Goal: Task Accomplishment & Management: Manage account settings

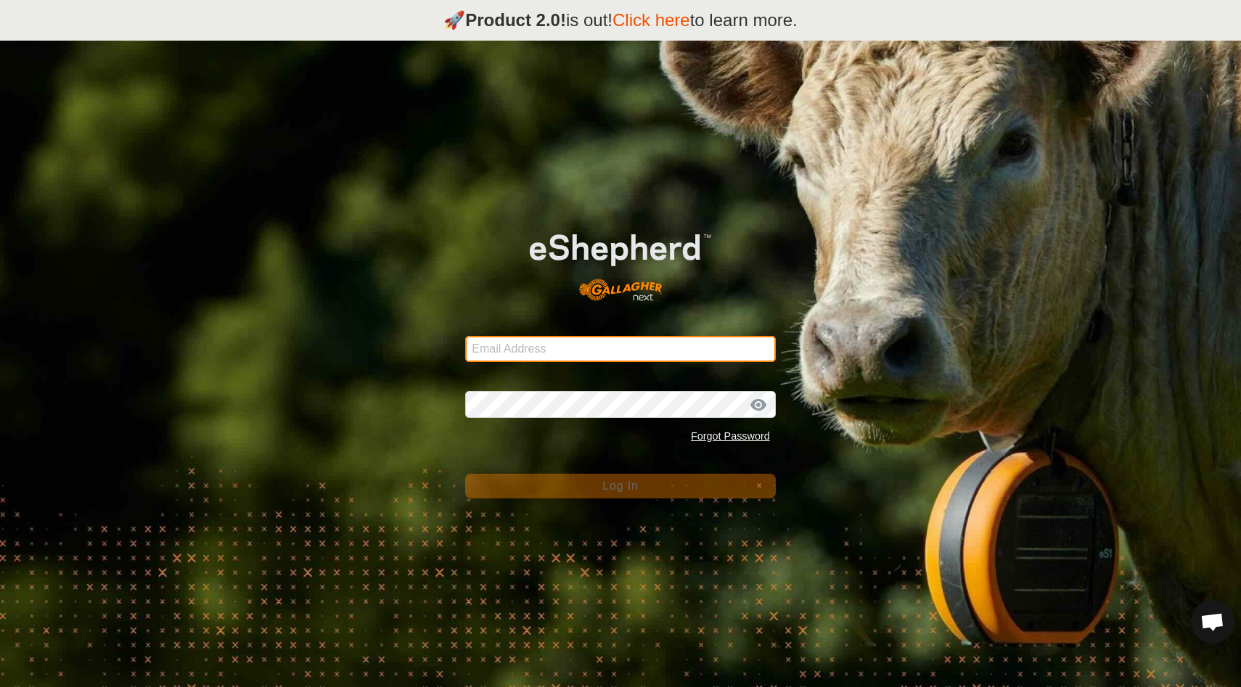
type input "[EMAIL_ADDRESS][DOMAIN_NAME]"
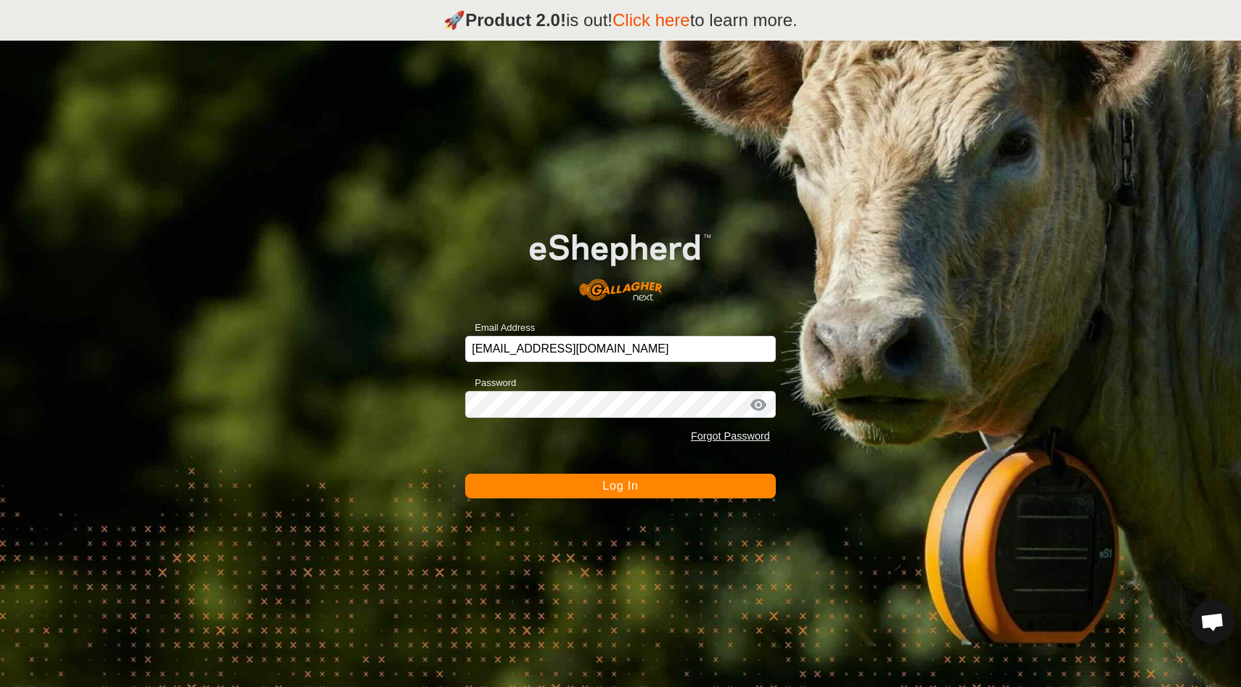
click at [627, 491] on span "Log In" at bounding box center [620, 486] width 36 height 12
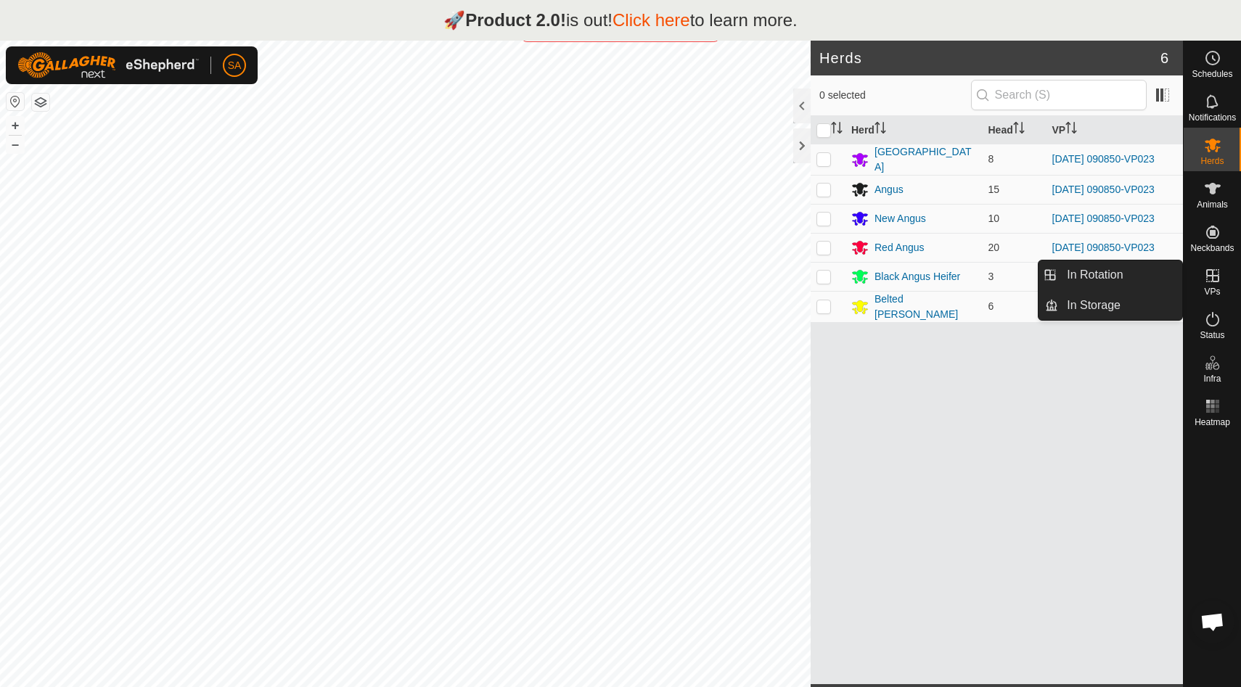
click at [1212, 278] on icon at bounding box center [1212, 275] width 13 height 13
click at [1153, 270] on link "In Rotation" at bounding box center [1120, 275] width 124 height 29
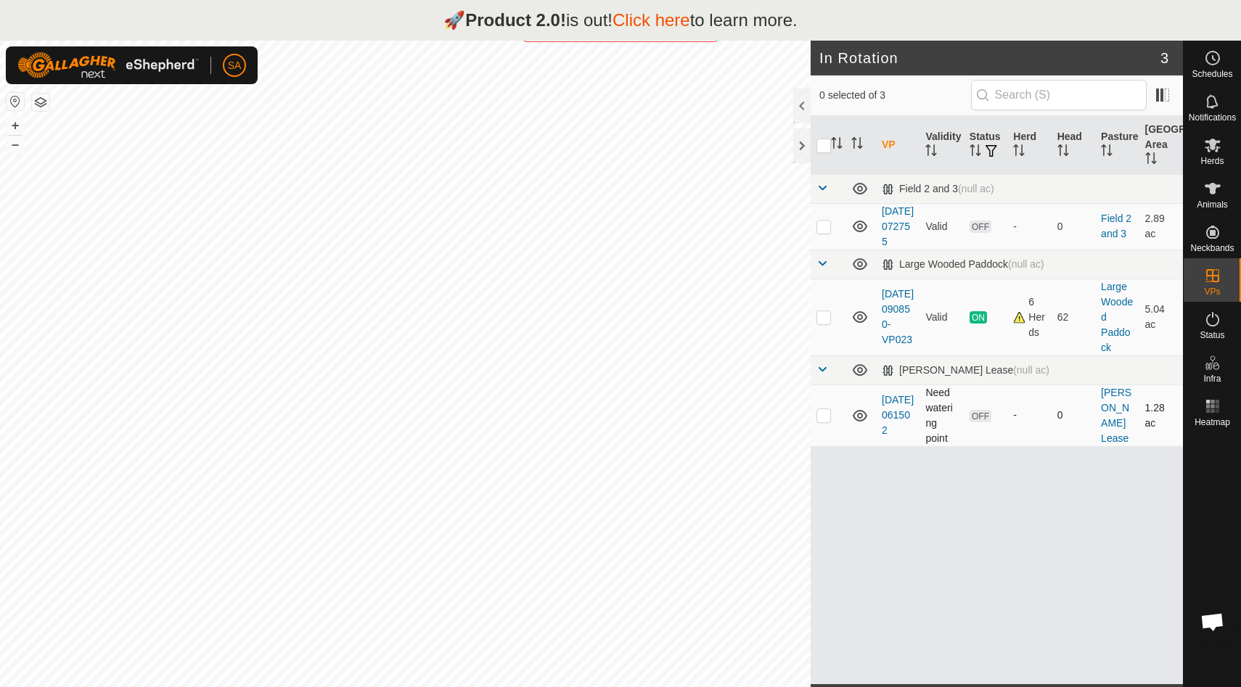
click at [823, 421] on p-checkbox at bounding box center [824, 415] width 15 height 12
checkbox input "false"
click at [822, 232] on p-checkbox at bounding box center [824, 227] width 15 height 12
click at [798, 145] on div at bounding box center [801, 145] width 17 height 35
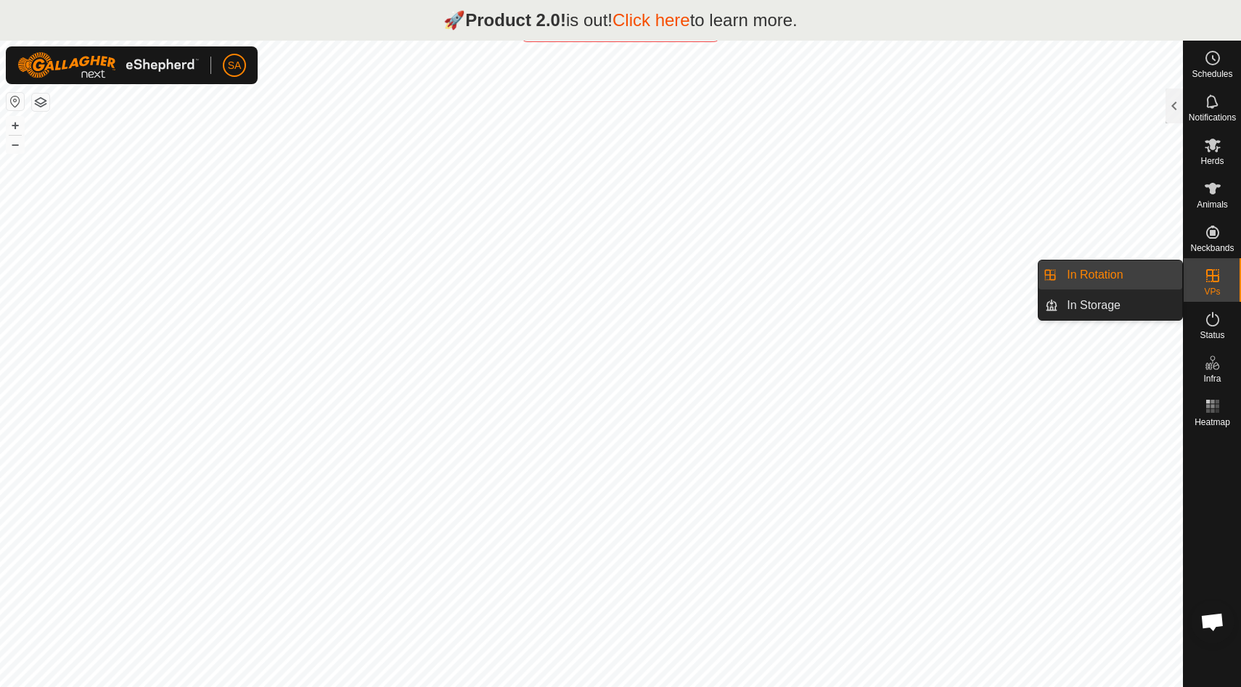
click at [1211, 277] on icon at bounding box center [1212, 275] width 17 height 17
click at [1148, 274] on link "In Rotation" at bounding box center [1120, 275] width 124 height 29
click at [1117, 271] on link "In Rotation" at bounding box center [1120, 275] width 124 height 29
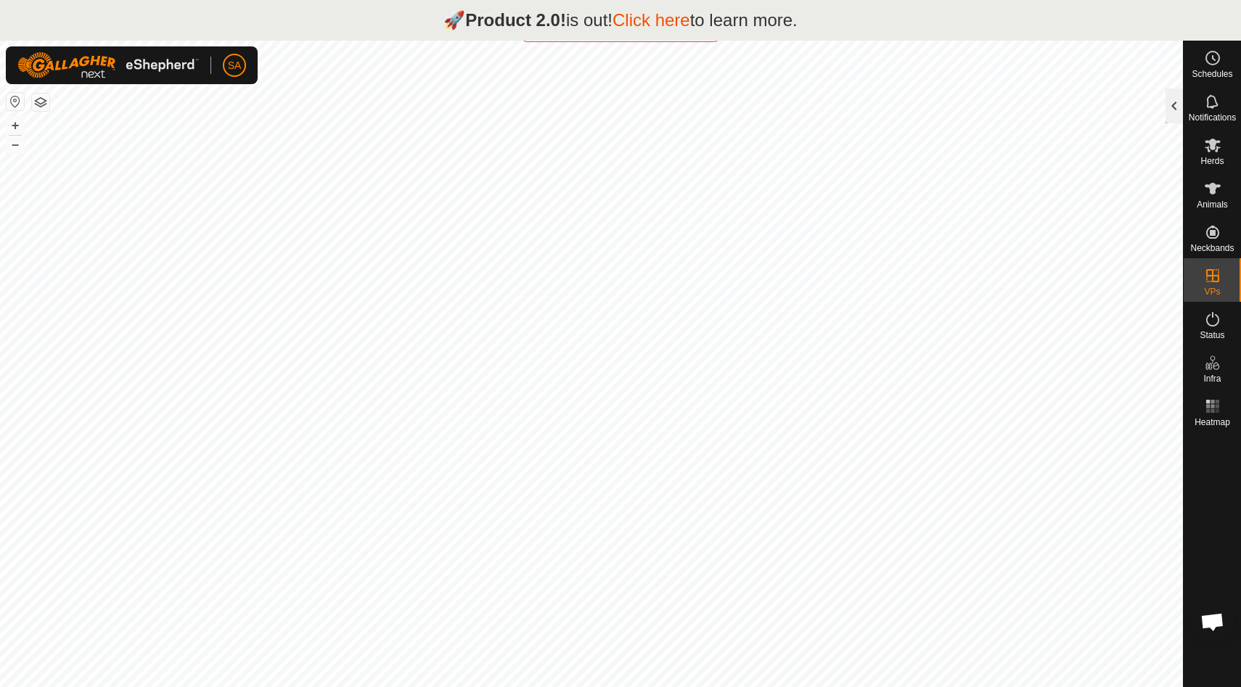
click at [1178, 104] on div at bounding box center [1174, 106] width 17 height 35
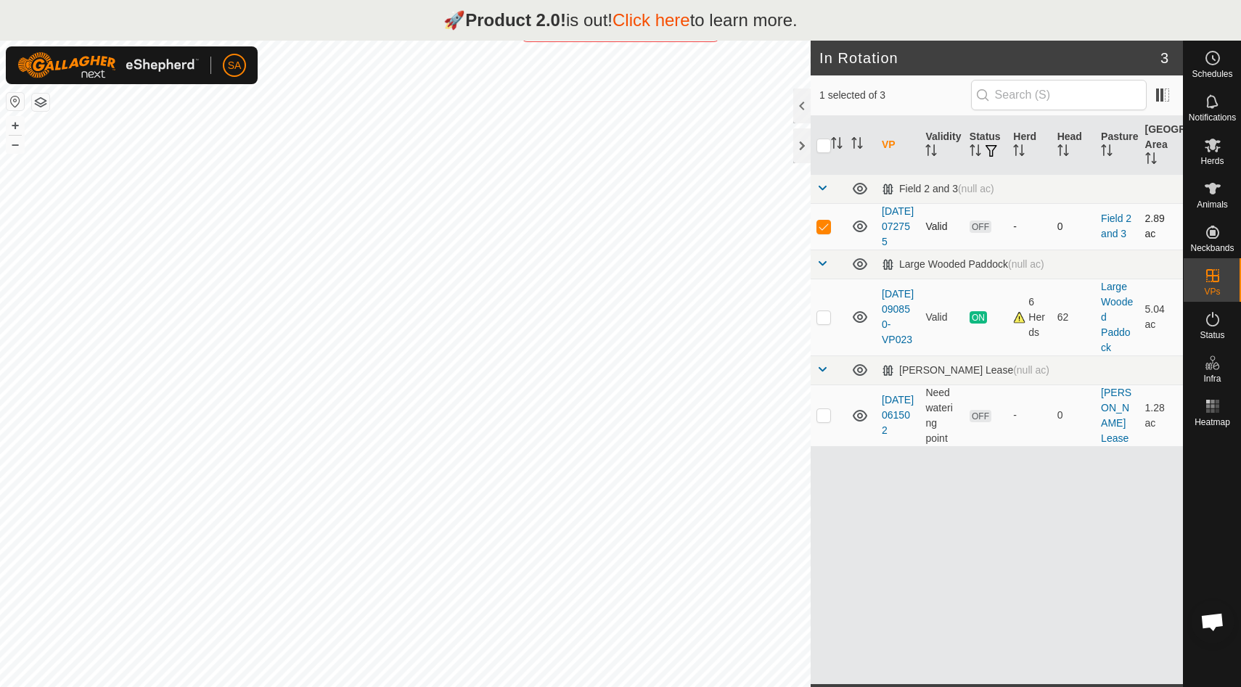
click at [823, 232] on p-checkbox at bounding box center [824, 227] width 15 height 12
click at [939, 237] on td "Valid" at bounding box center [942, 226] width 44 height 46
click at [822, 232] on p-checkbox at bounding box center [824, 227] width 15 height 12
checkbox input "false"
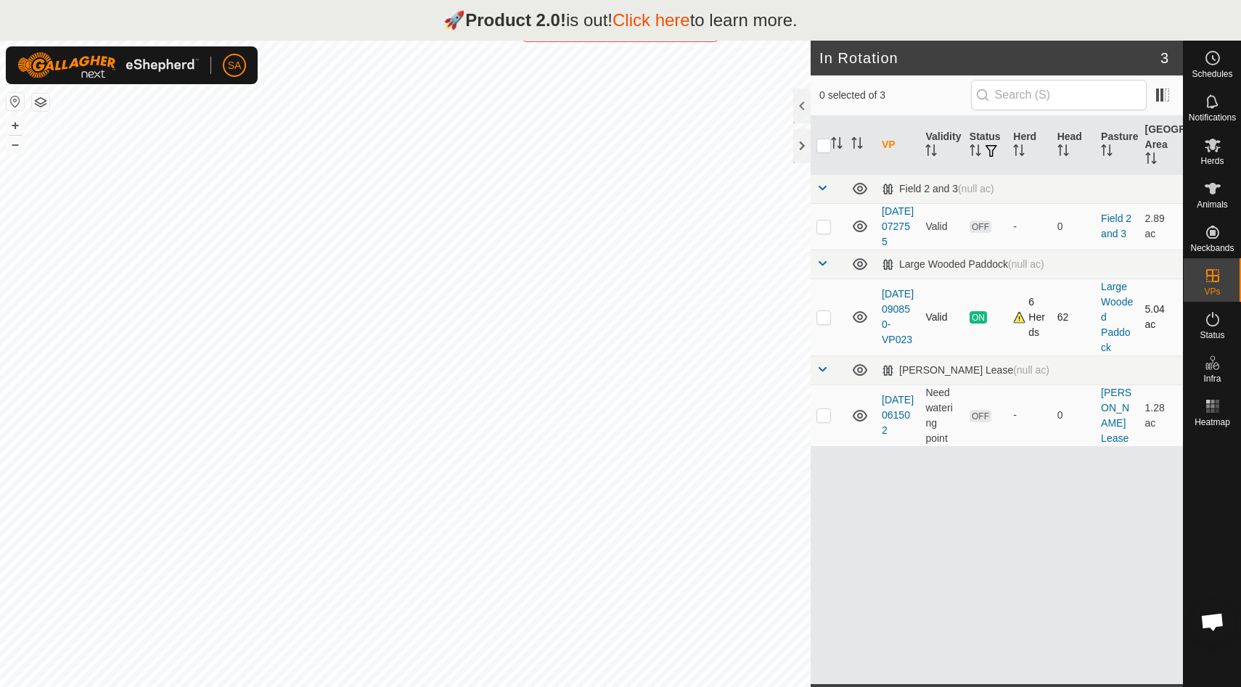
click at [820, 323] on p-checkbox at bounding box center [824, 317] width 15 height 12
checkbox input "false"
click at [801, 137] on div at bounding box center [801, 145] width 17 height 35
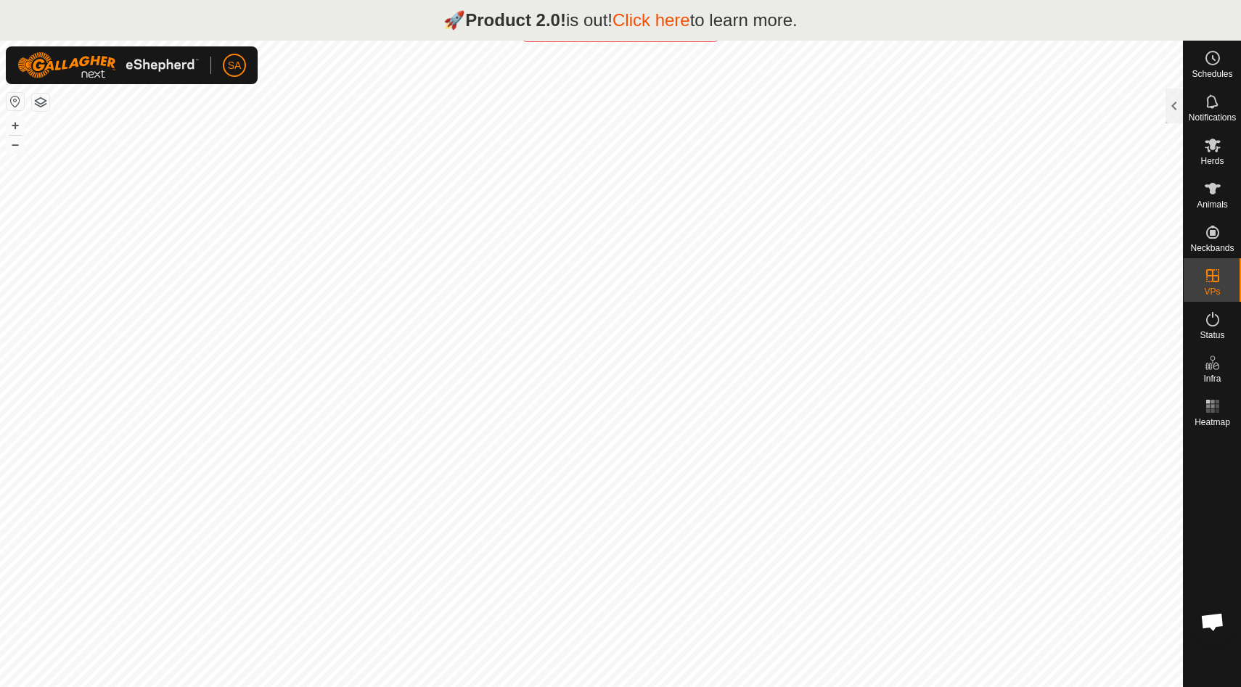
click at [673, 19] on link "Click here" at bounding box center [652, 20] width 78 height 20
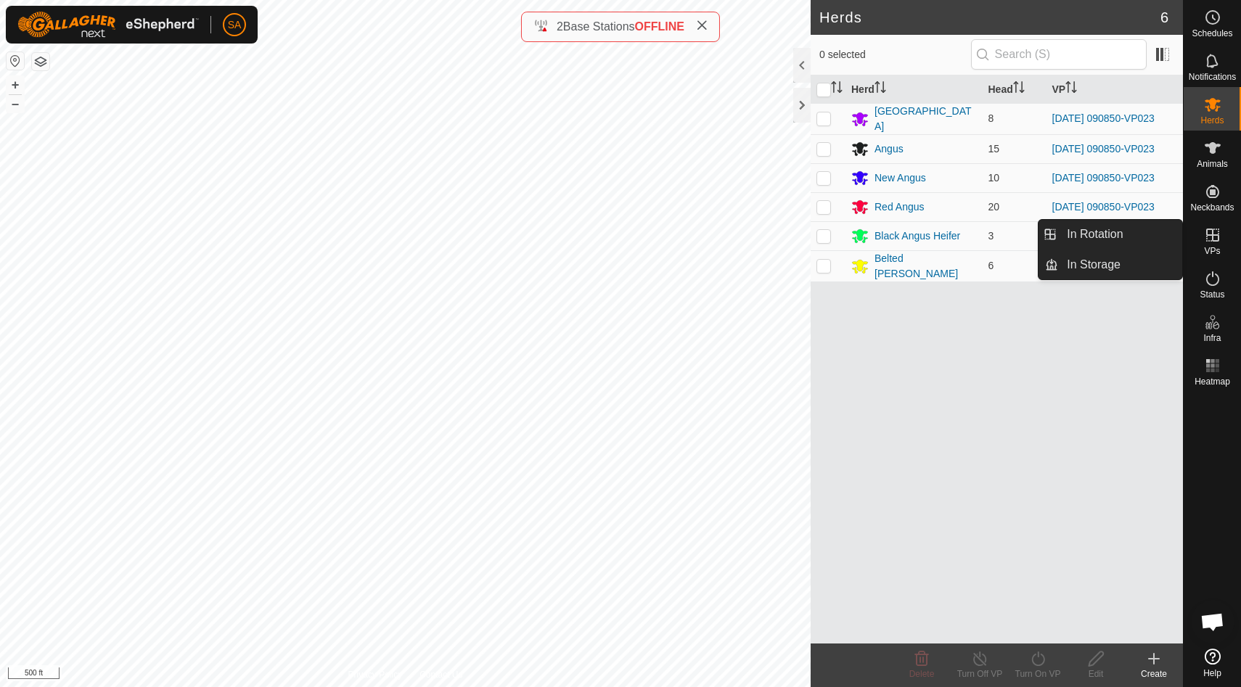
click at [1213, 239] on icon at bounding box center [1212, 235] width 13 height 13
drag, startPoint x: 1173, startPoint y: 239, endPoint x: 1137, endPoint y: 237, distance: 35.6
click at [1137, 237] on link "In Rotation" at bounding box center [1120, 234] width 124 height 29
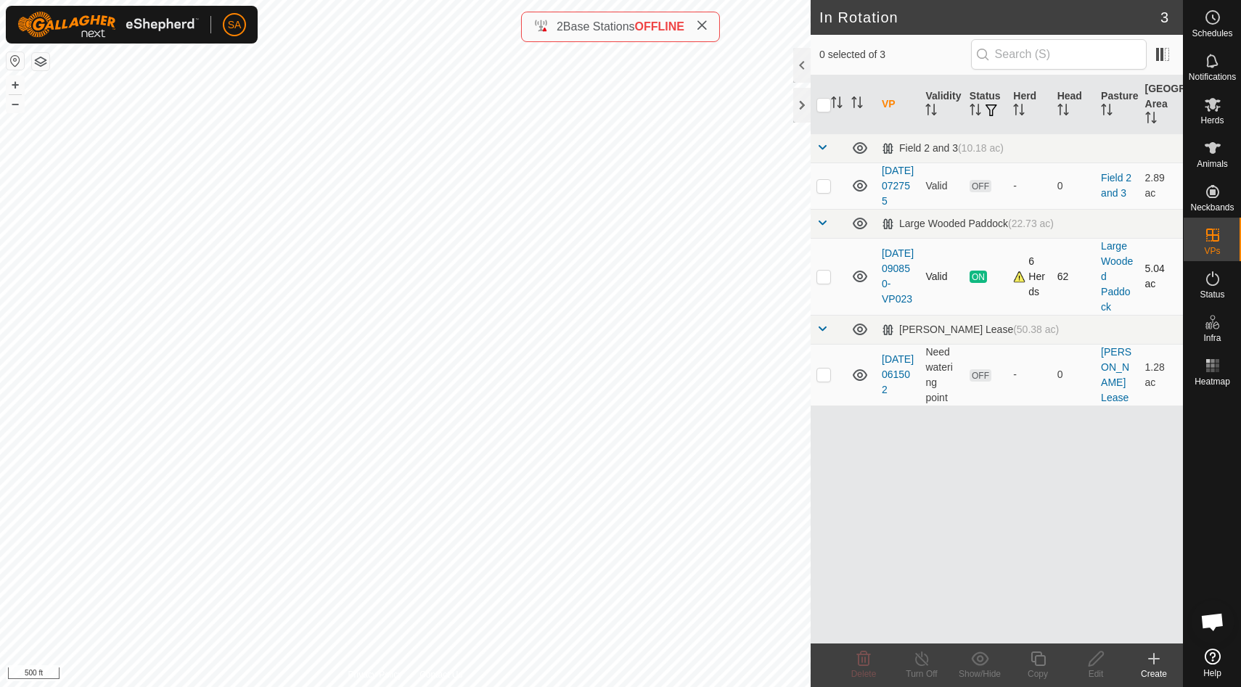
click at [819, 282] on p-checkbox at bounding box center [824, 277] width 15 height 12
checkbox input "true"
click at [1043, 660] on icon at bounding box center [1038, 658] width 18 height 17
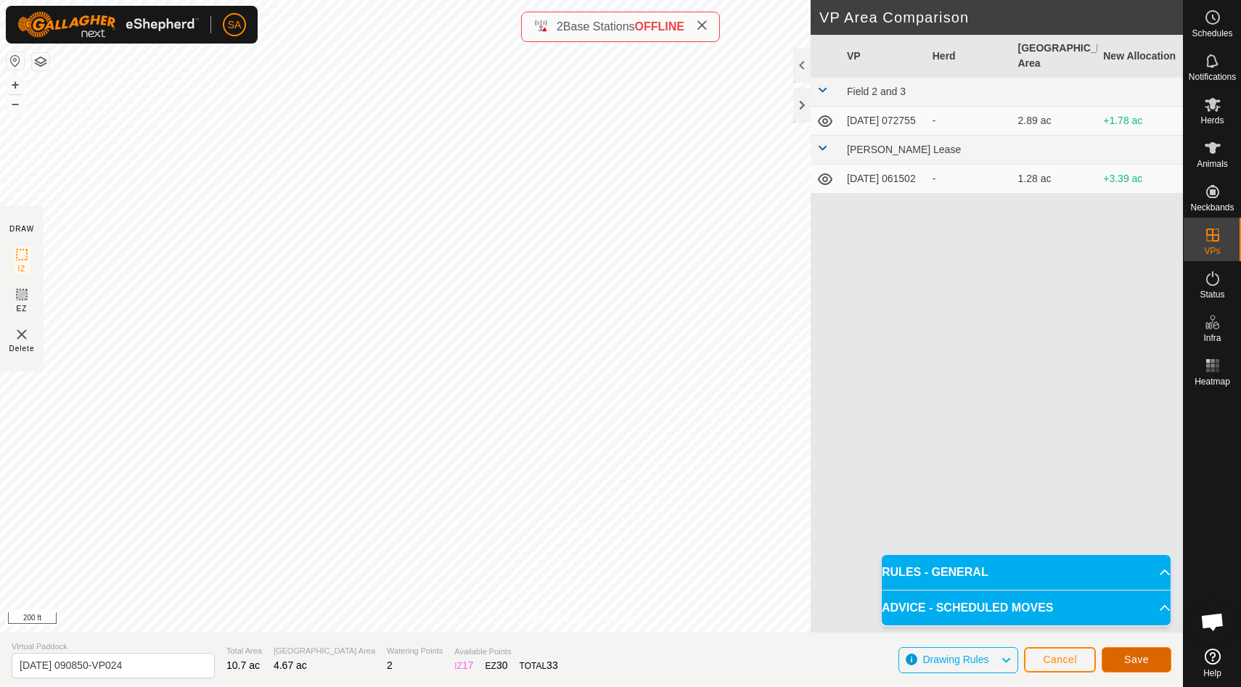
click at [1150, 659] on button "Save" at bounding box center [1137, 659] width 70 height 25
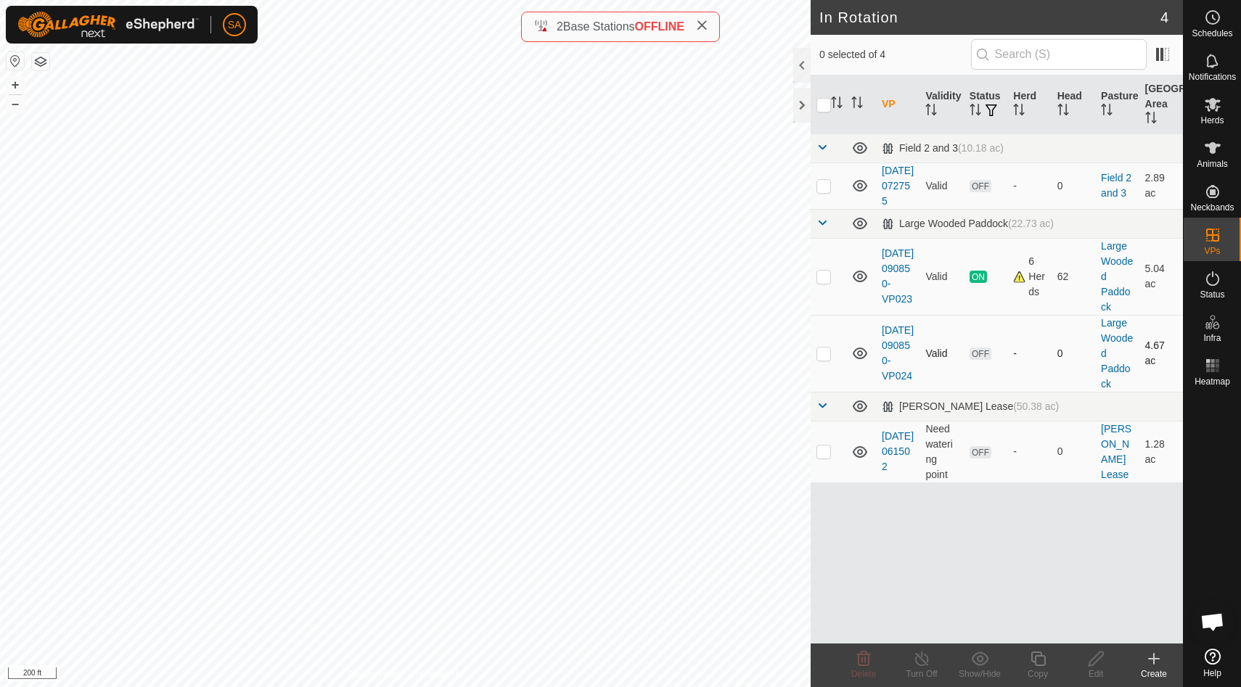
click at [824, 359] on p-checkbox at bounding box center [824, 354] width 15 height 12
click at [823, 359] on p-checkbox at bounding box center [824, 354] width 15 height 12
checkbox input "false"
click at [826, 457] on p-checkbox at bounding box center [824, 452] width 15 height 12
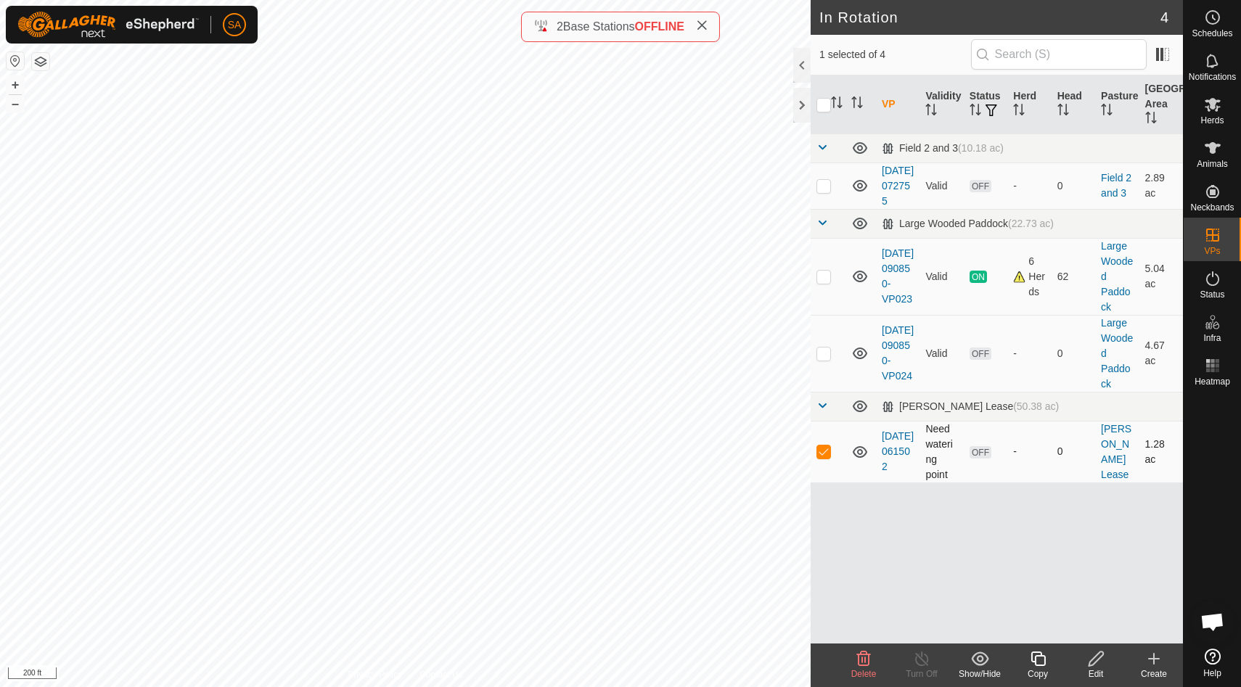
checkbox input "false"
click at [824, 192] on p-checkbox at bounding box center [824, 186] width 15 height 12
click at [823, 192] on p-checkbox at bounding box center [824, 186] width 15 height 12
checkbox input "false"
click at [803, 102] on div at bounding box center [801, 105] width 17 height 35
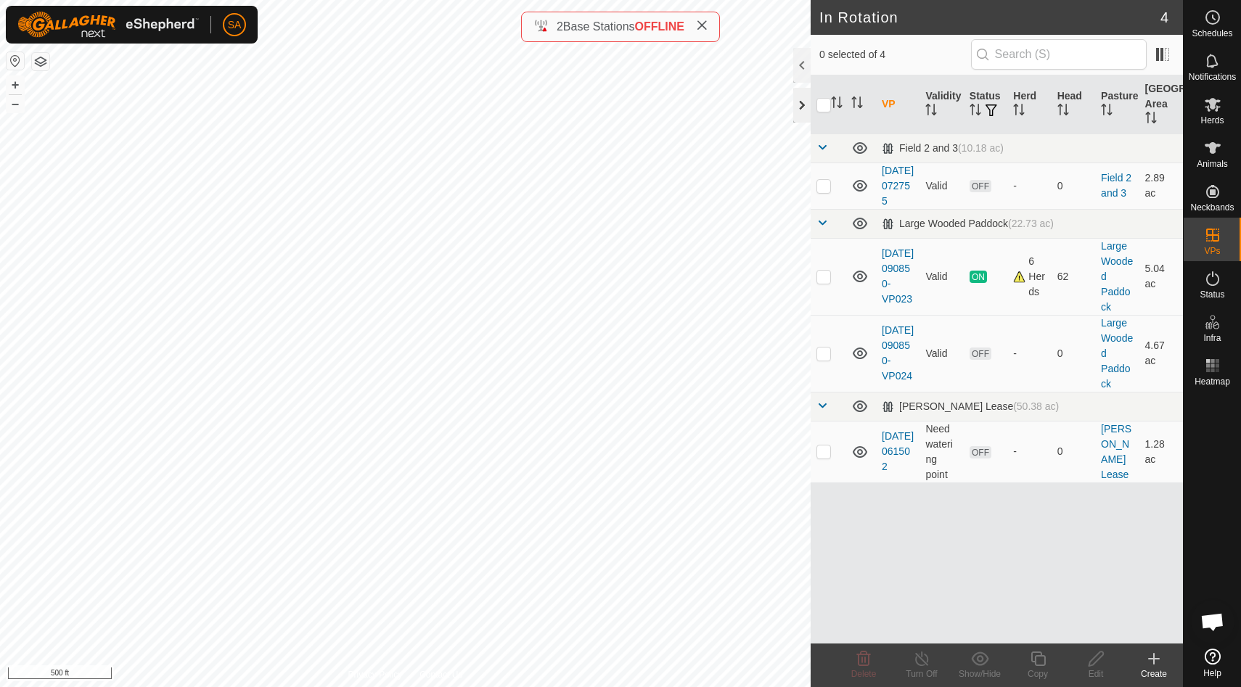
click at [803, 105] on div at bounding box center [801, 105] width 17 height 35
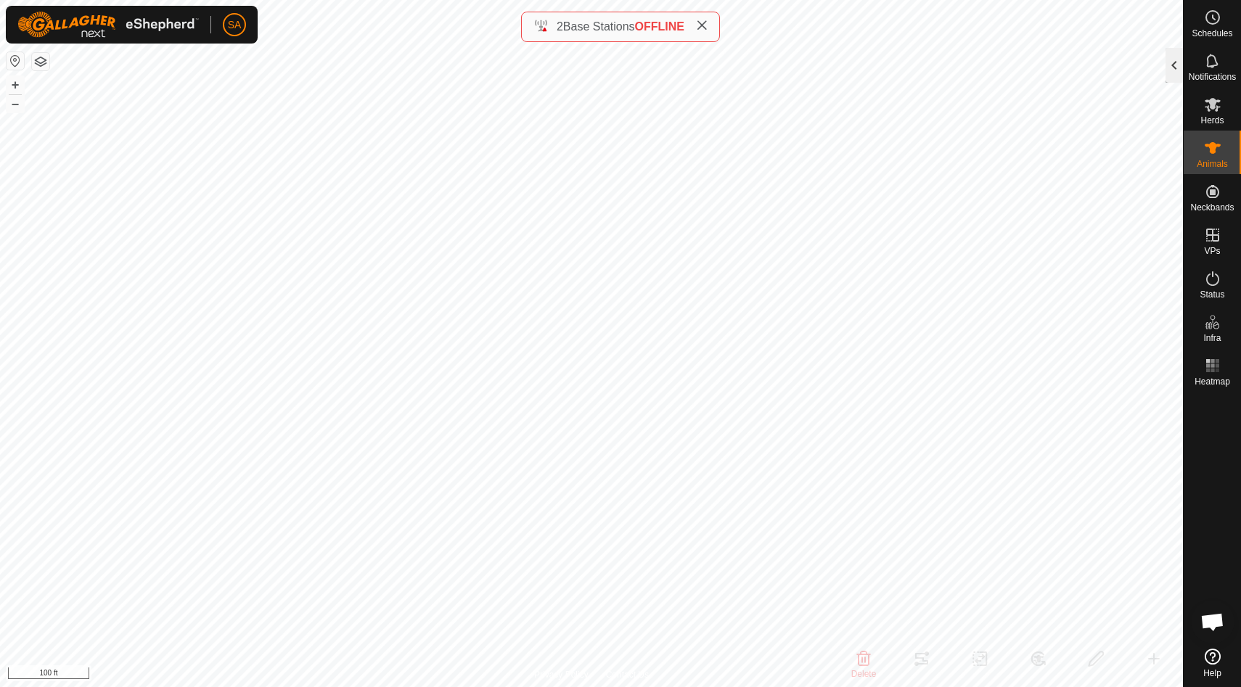
click at [1174, 65] on div at bounding box center [1174, 65] width 17 height 35
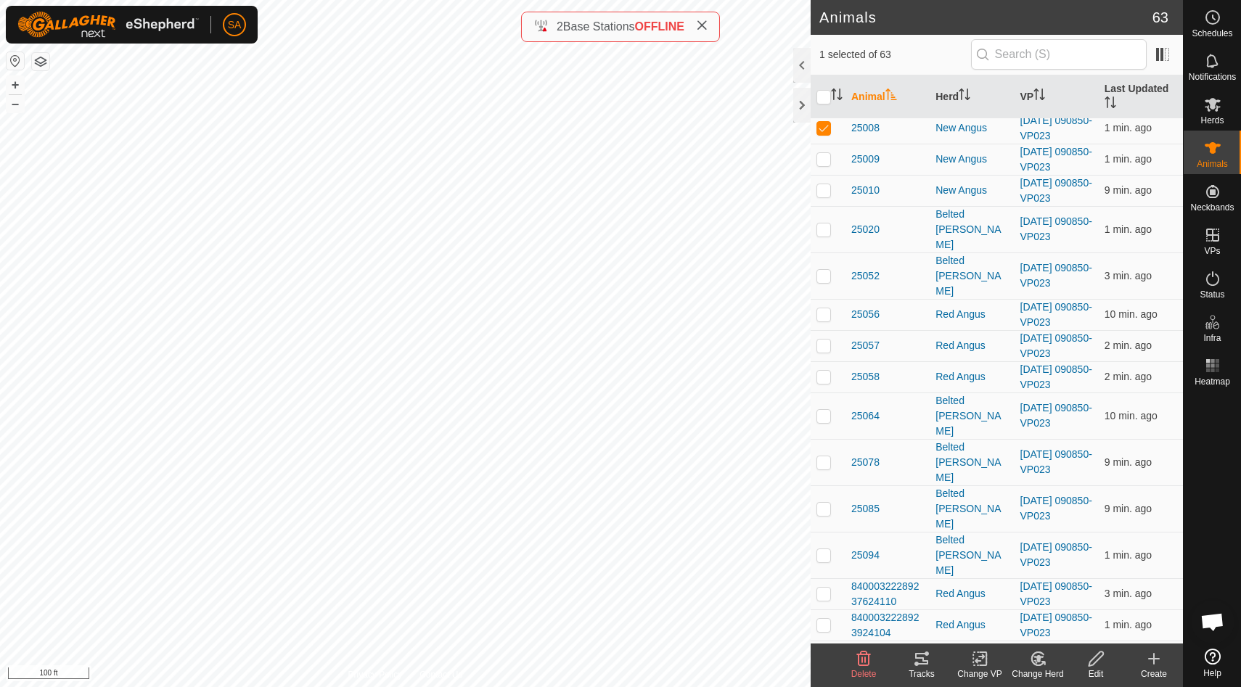
scroll to position [1160, 0]
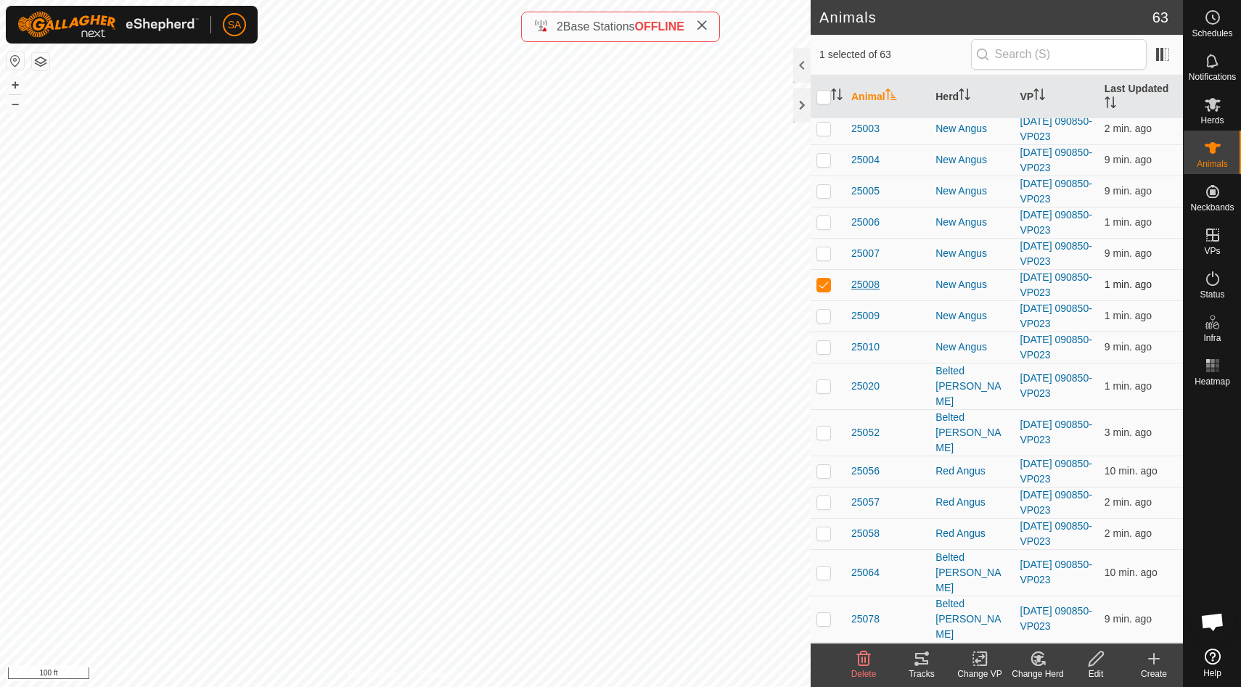
click at [870, 282] on span "25008" at bounding box center [865, 284] width 28 height 15
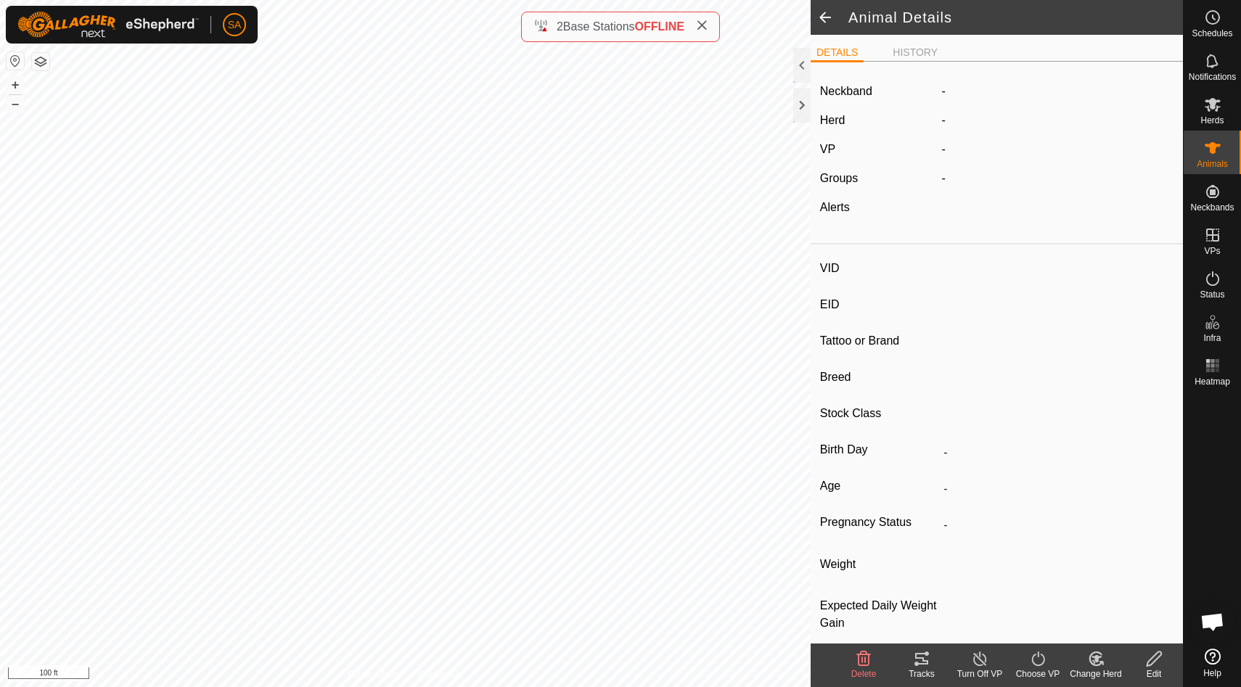
type input "25008"
type input "840003304719064"
type input "14 Pink"
type input "Black Angus"
type input "-"
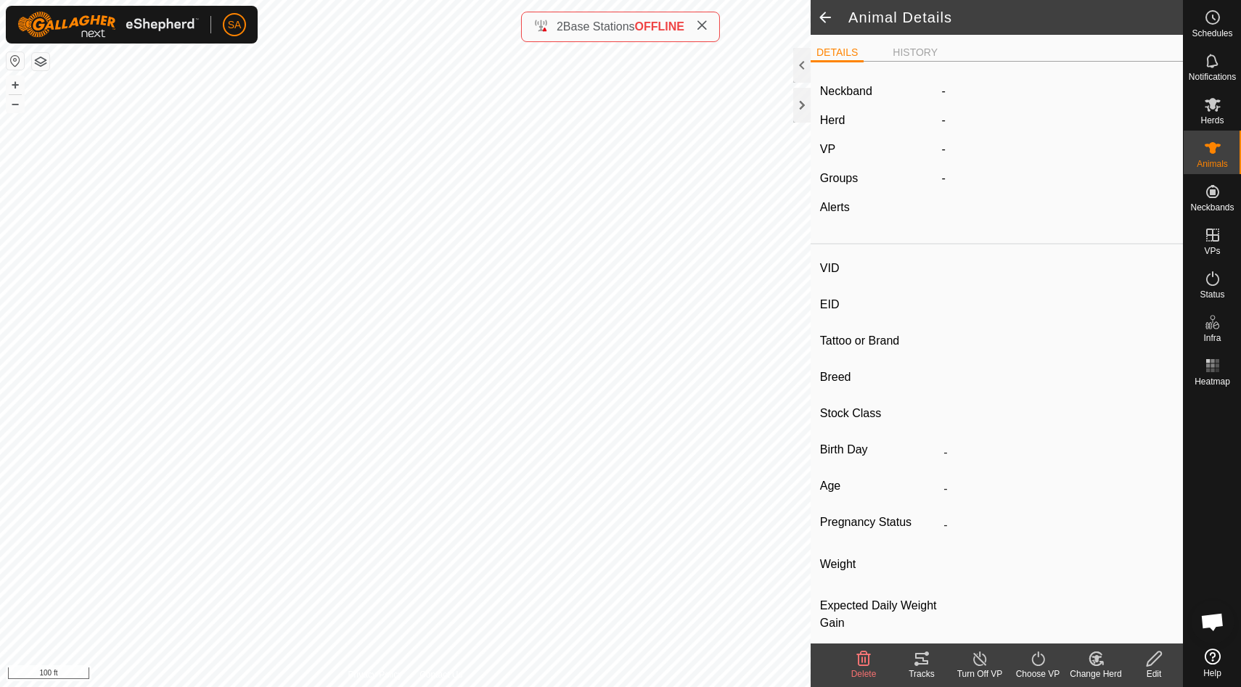
type input "03/2021"
type input "4 years 7 months"
type input "Pregnant"
type input "0 kg"
type input "-"
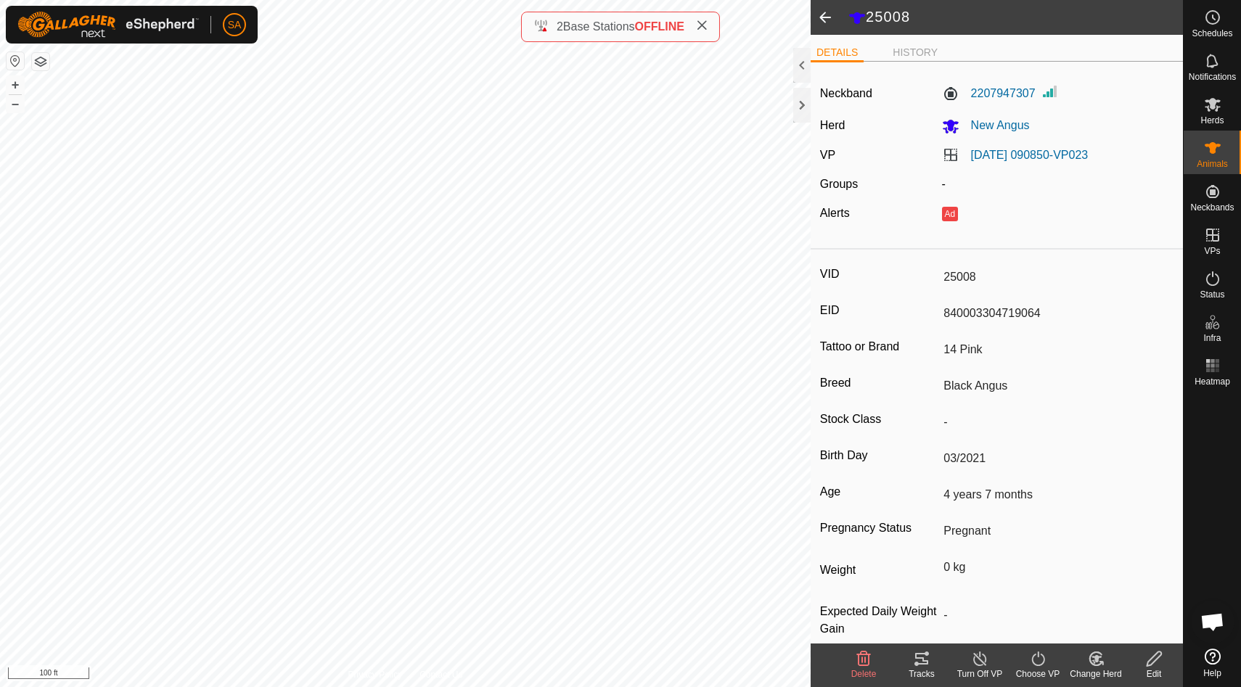
click at [978, 663] on icon at bounding box center [980, 658] width 18 height 17
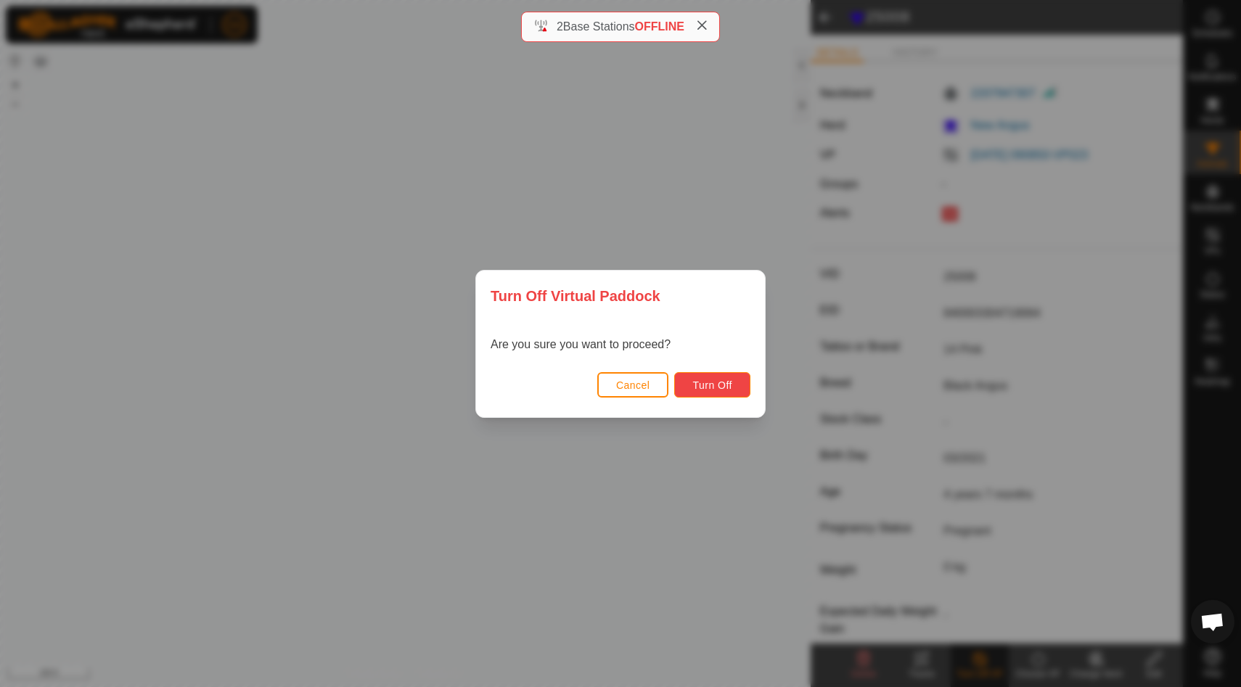
click at [724, 385] on span "Turn Off" at bounding box center [712, 386] width 40 height 12
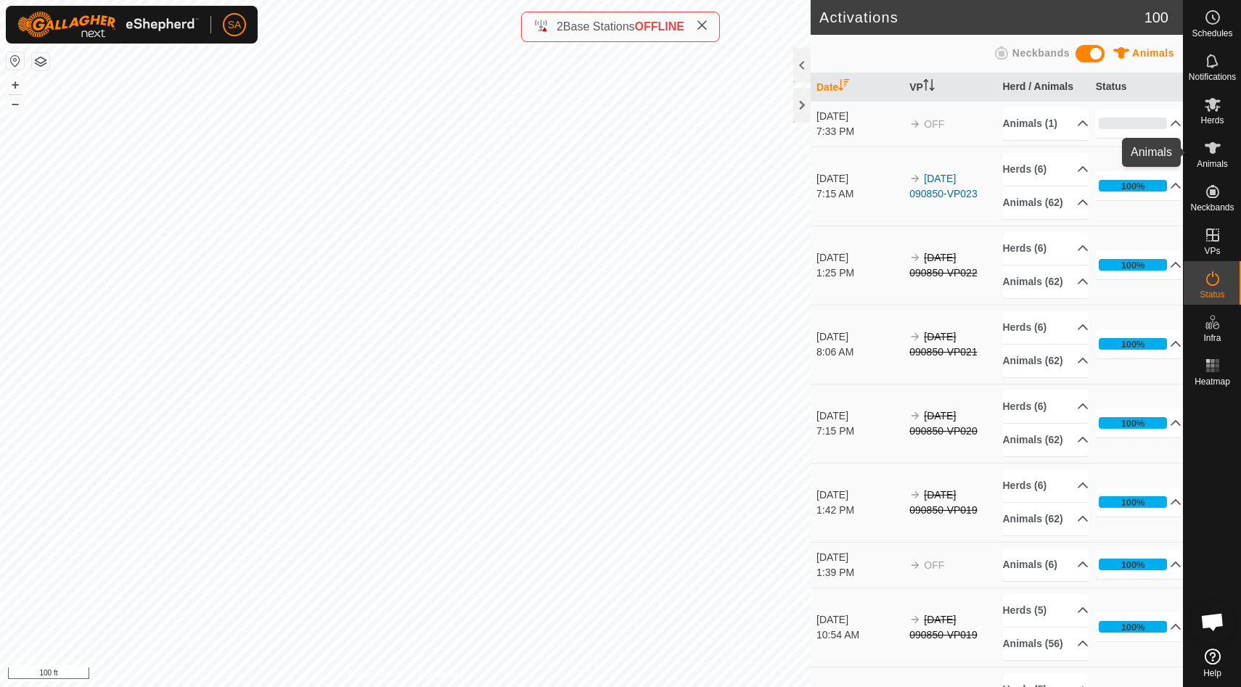
click at [1222, 150] on es-animals-svg-icon at bounding box center [1213, 147] width 26 height 23
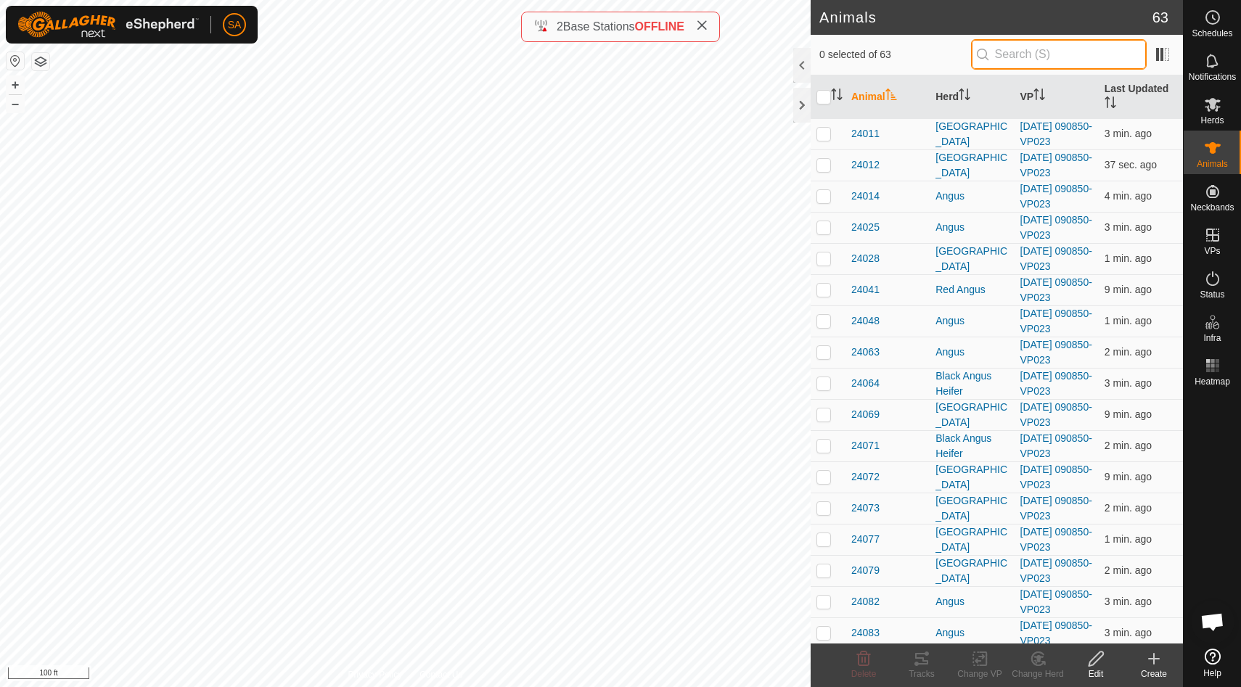
click at [1060, 58] on input "text" at bounding box center [1059, 54] width 176 height 30
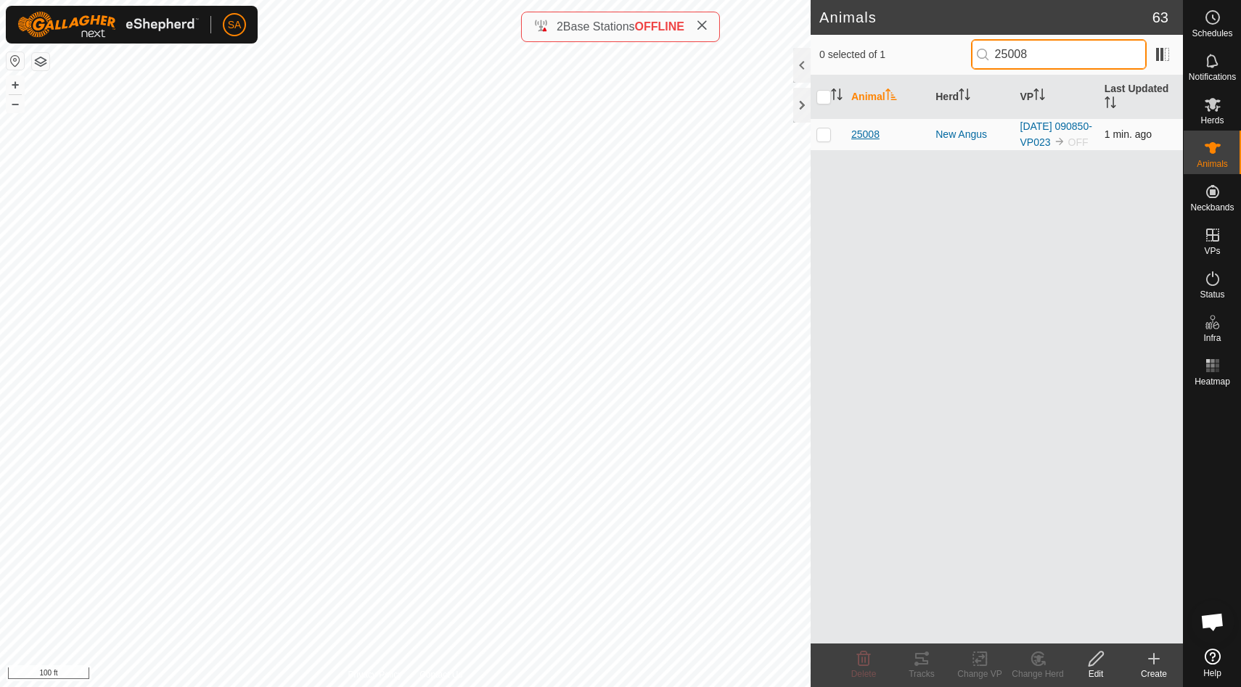
type input "25008"
click at [863, 141] on span "25008" at bounding box center [865, 134] width 28 height 15
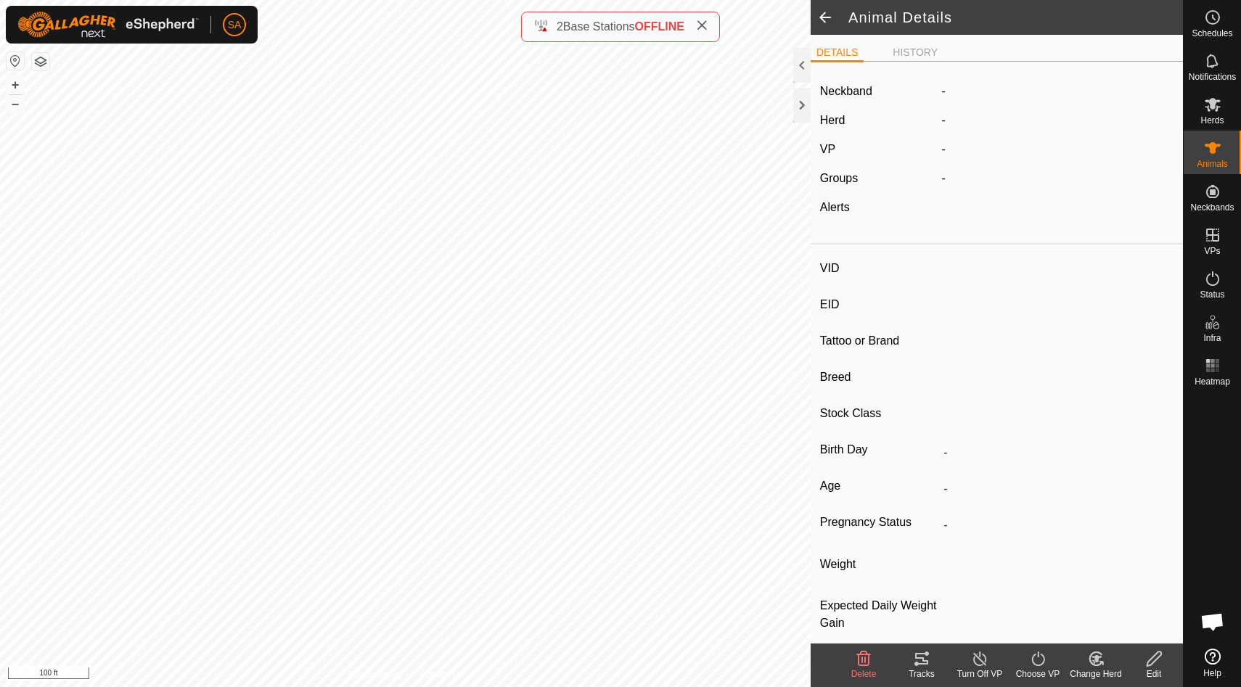
type input "25008"
type input "840003304719064"
type input "14 Pink"
type input "Black Angus"
type input "-"
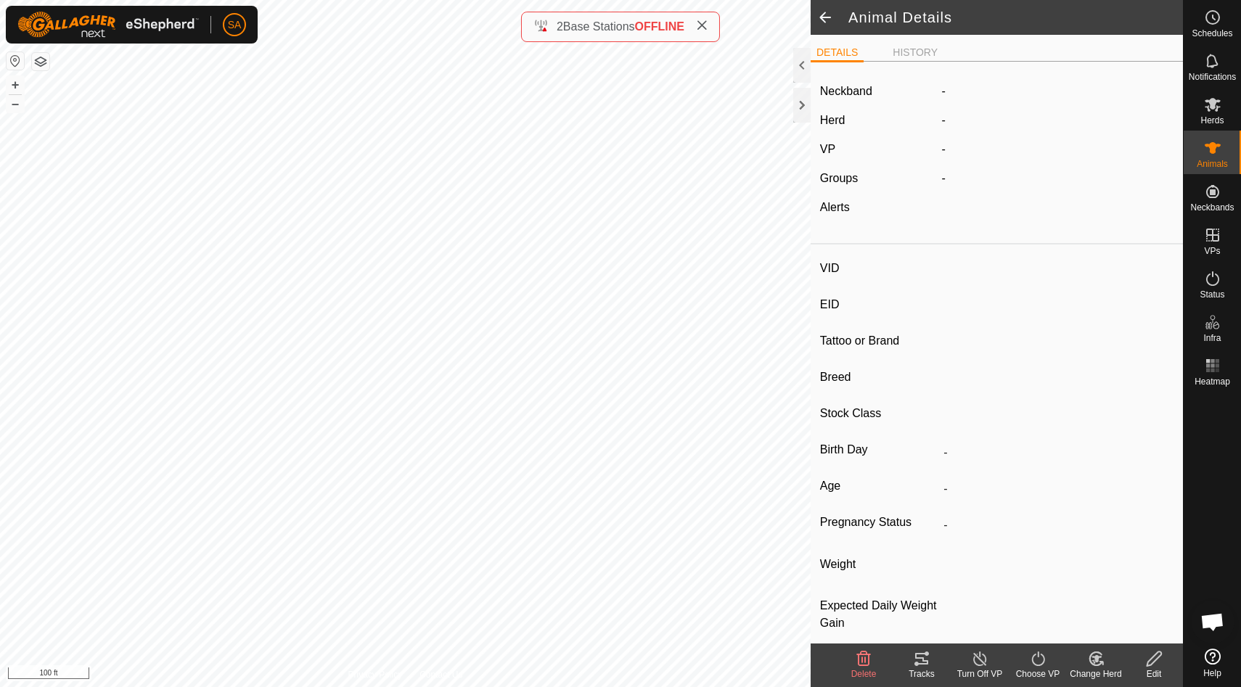
type input "03/2021"
type input "4 years 7 months"
type input "Pregnant"
type input "0 kg"
type input "-"
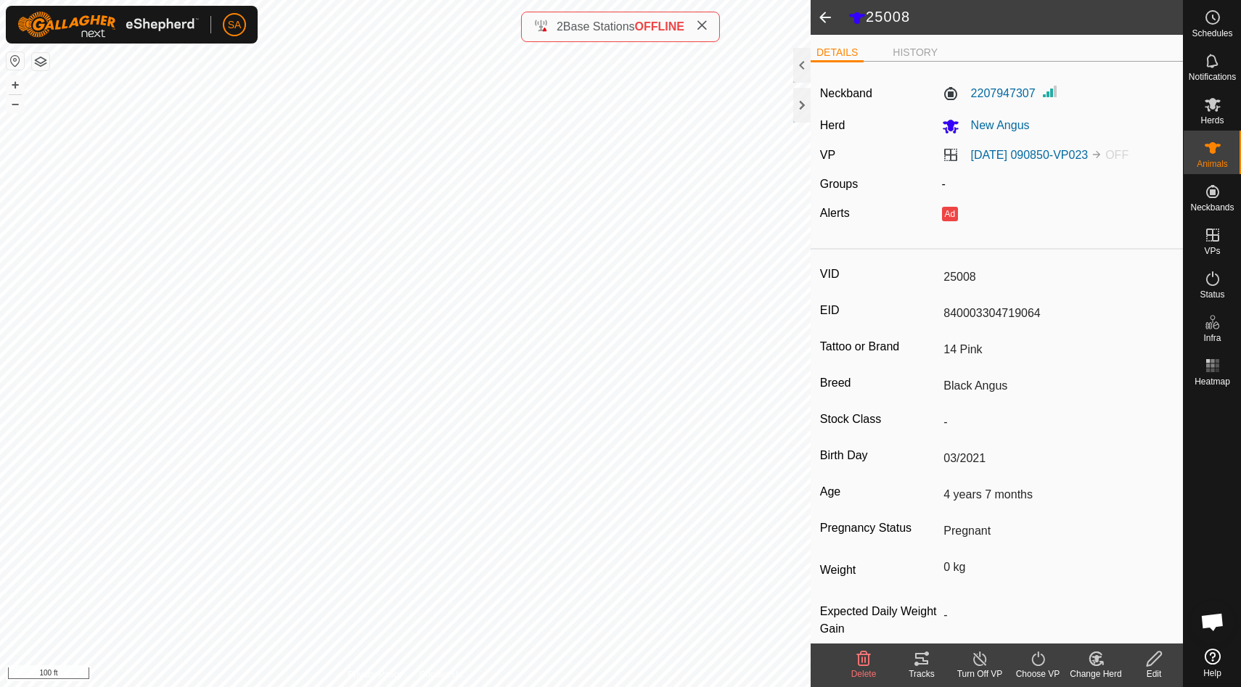
click at [1153, 662] on icon at bounding box center [1154, 659] width 15 height 15
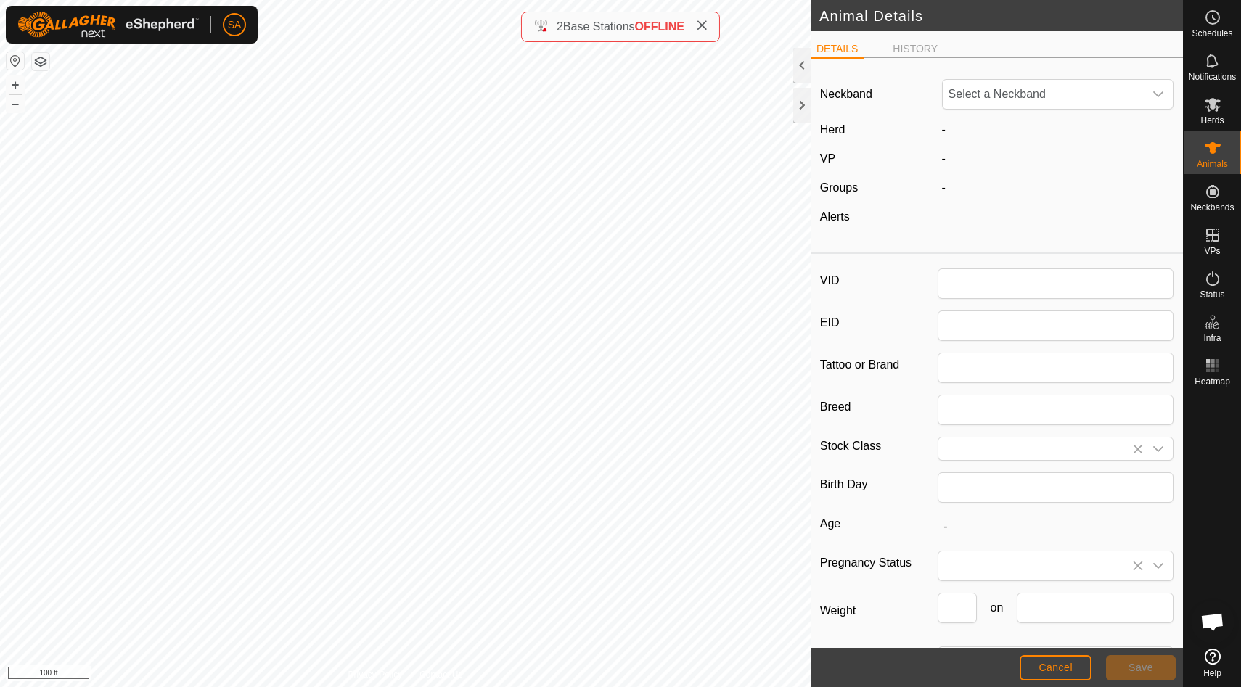
type input "25008"
type input "840003304719064"
type input "14 Pink"
type input "Black Angus"
type input "03/2021"
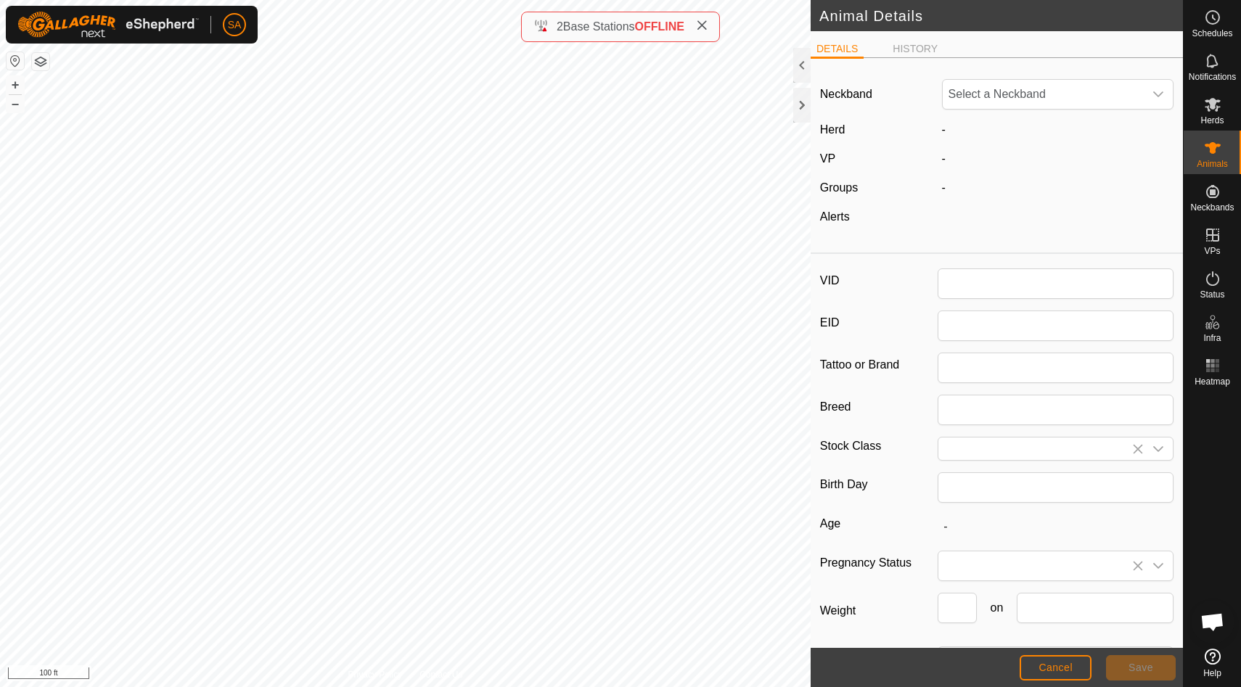
type input "4 years 7 months"
type input "0"
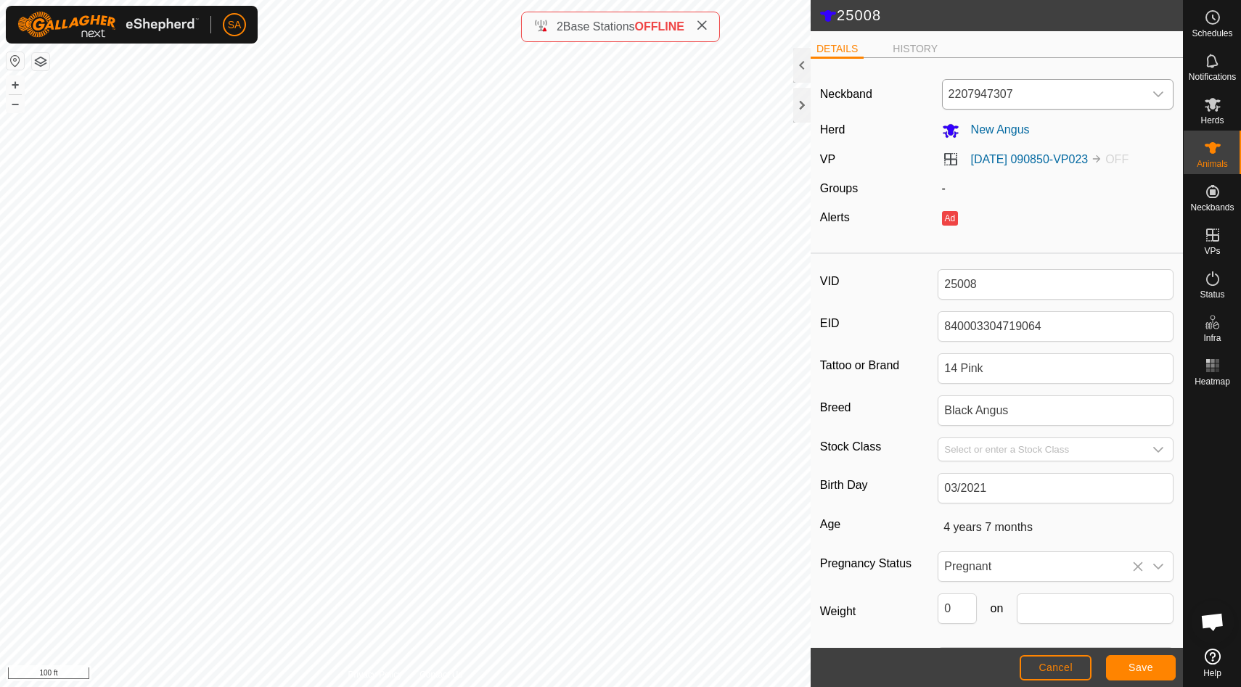
click at [1157, 97] on icon "dropdown trigger" at bounding box center [1159, 95] width 12 height 12
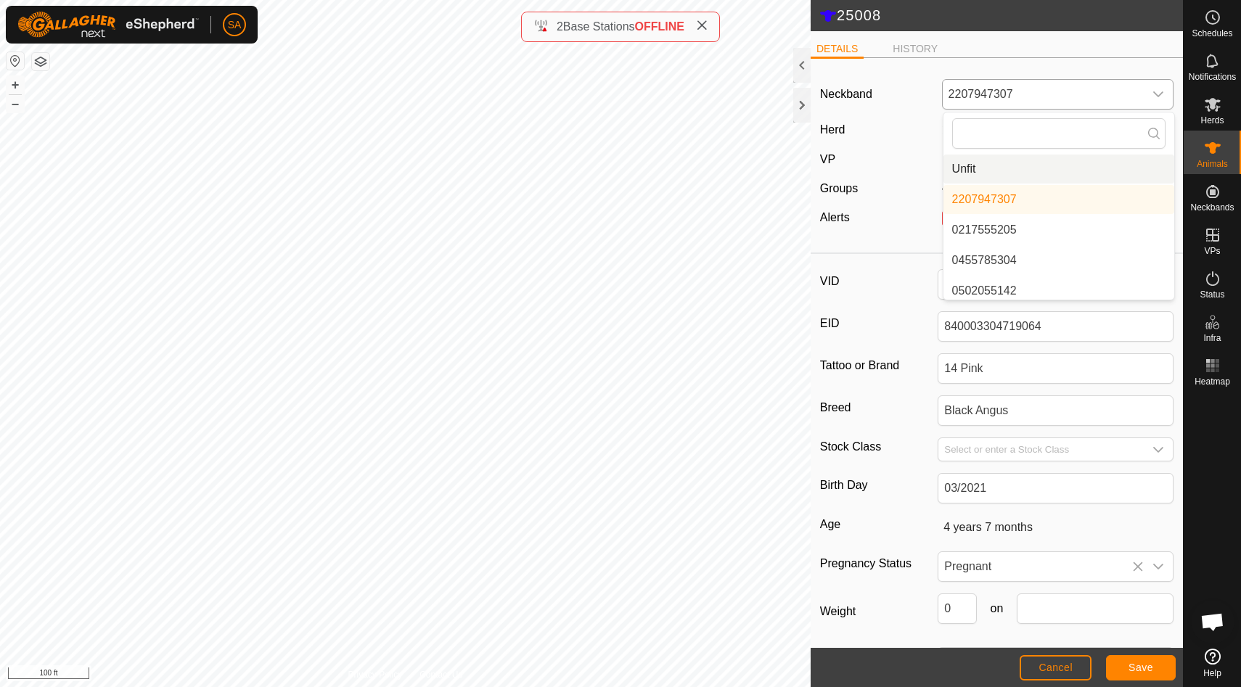
click at [973, 170] on li "Unfit" at bounding box center [1059, 169] width 231 height 29
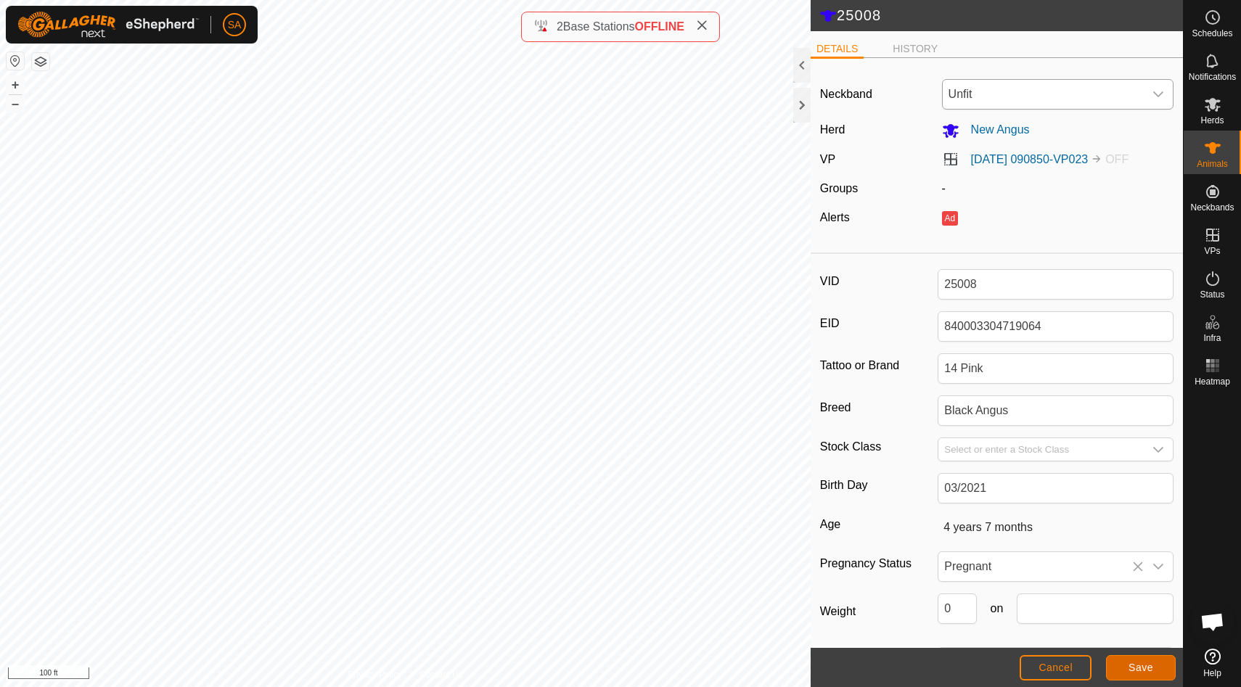
click at [1138, 668] on span "Save" at bounding box center [1141, 668] width 25 height 12
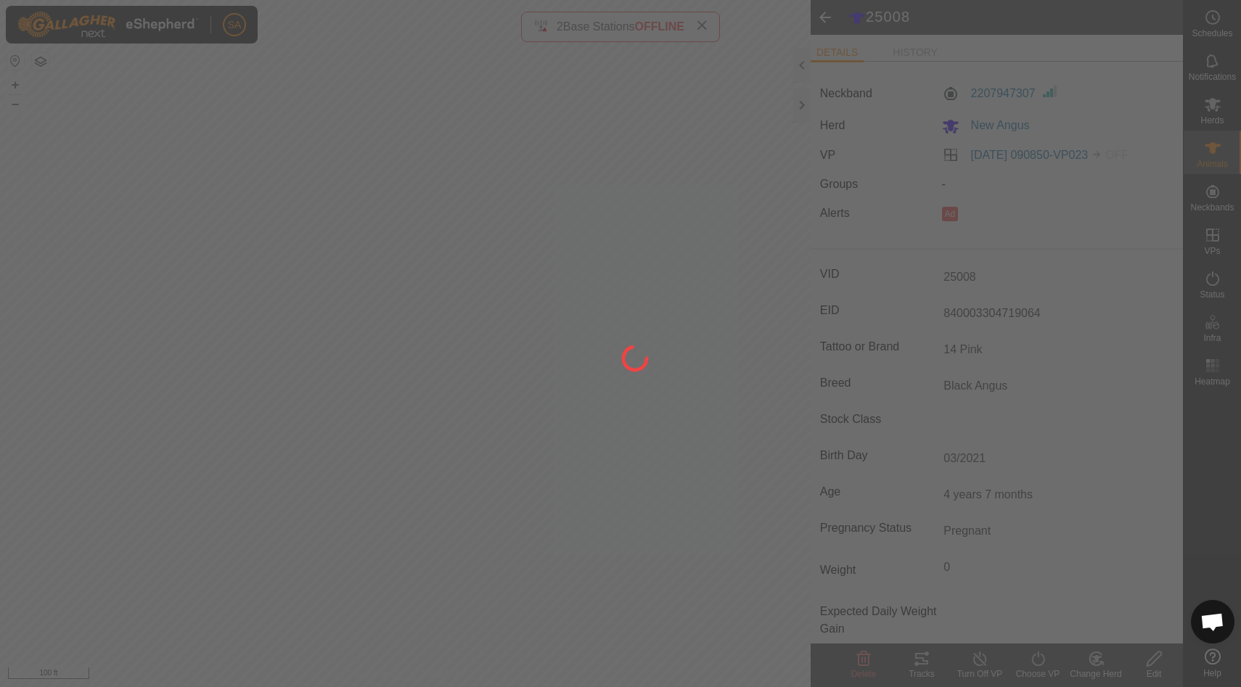
type input "0 kg"
type input "-"
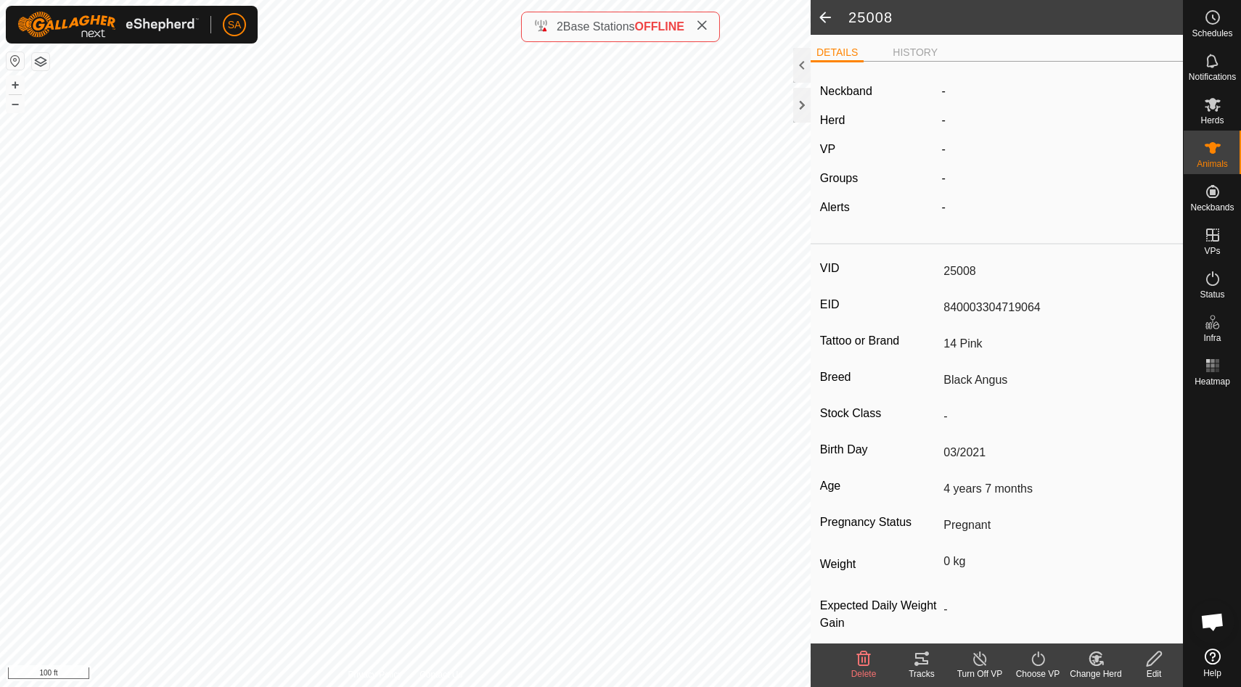
click at [705, 24] on icon at bounding box center [702, 26] width 12 height 12
click at [17, 59] on button "button" at bounding box center [15, 60] width 17 height 17
click at [39, 59] on button "button" at bounding box center [40, 61] width 17 height 17
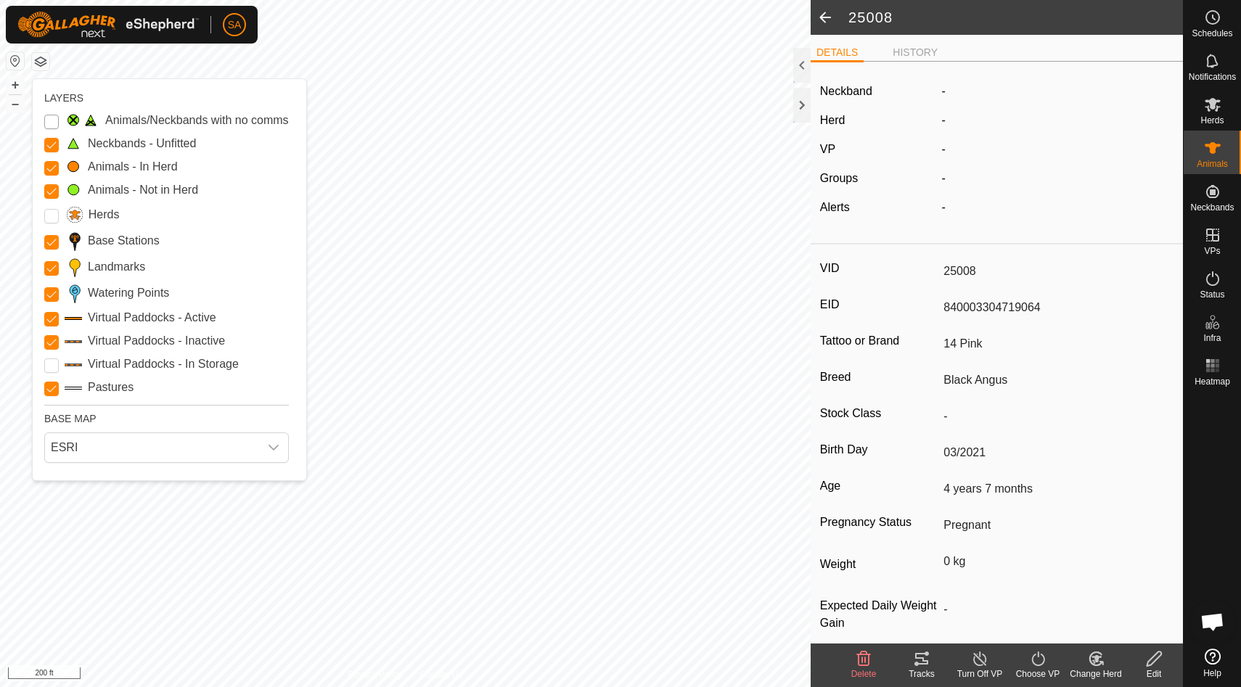
click at [49, 123] on Issue "Animals/Neckbands with no comms" at bounding box center [51, 122] width 15 height 15
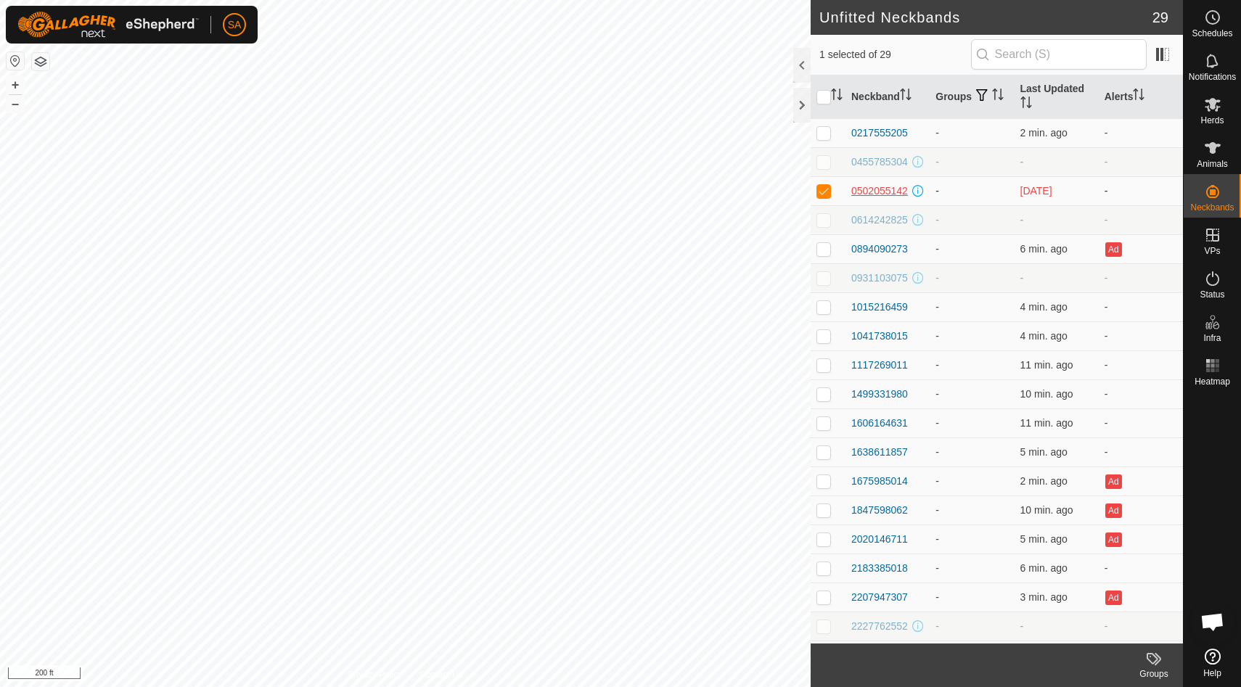
click at [891, 186] on div "0502055142" at bounding box center [879, 191] width 57 height 15
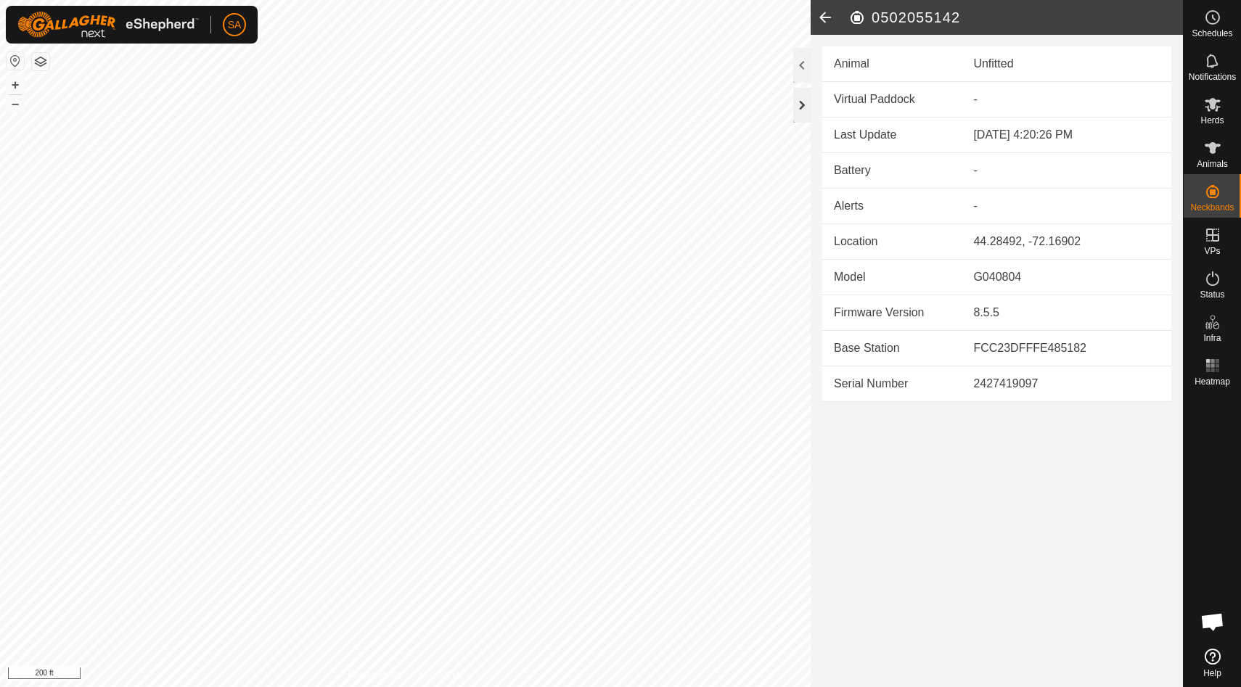
click at [802, 102] on div at bounding box center [801, 105] width 17 height 35
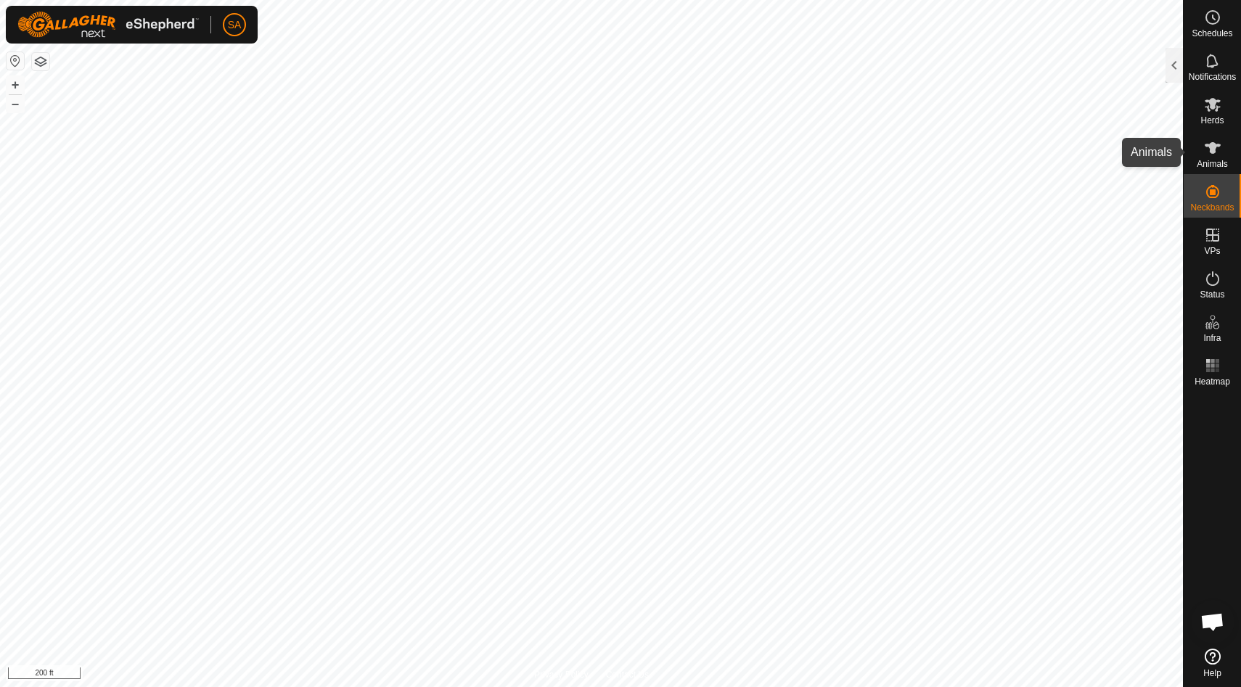
click at [1218, 154] on icon at bounding box center [1212, 147] width 17 height 17
click at [1174, 69] on div at bounding box center [1174, 65] width 17 height 35
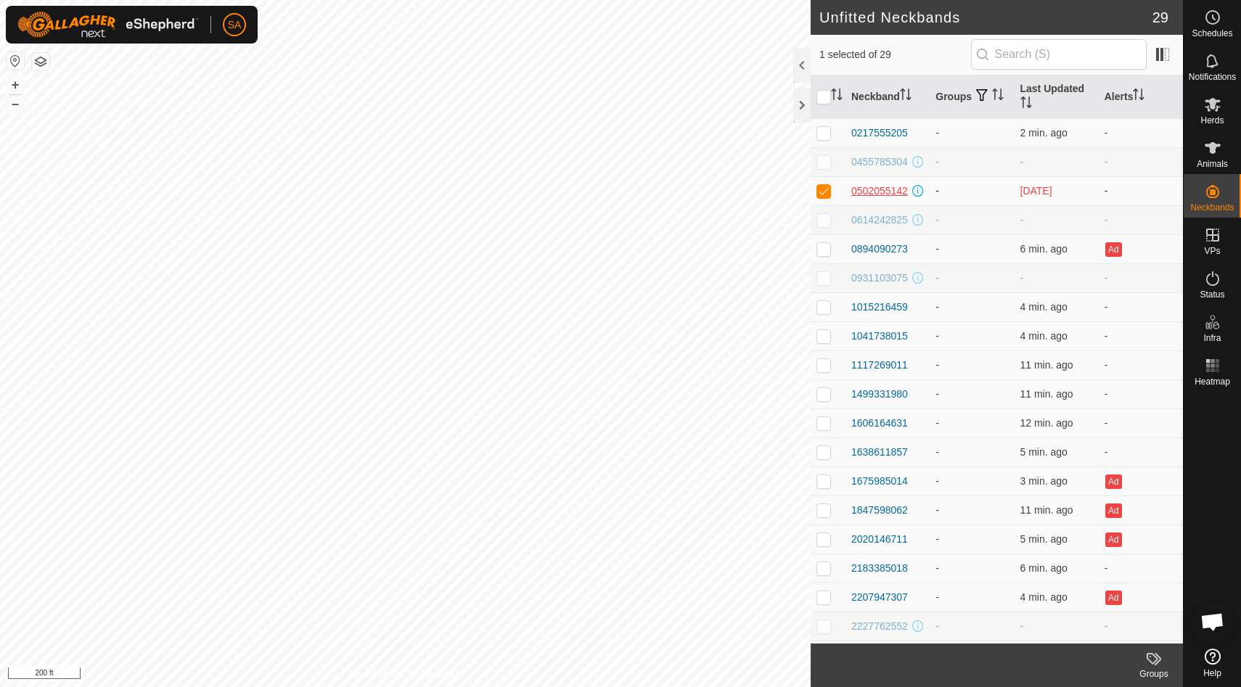
click at [880, 190] on div "0502055142" at bounding box center [879, 191] width 57 height 15
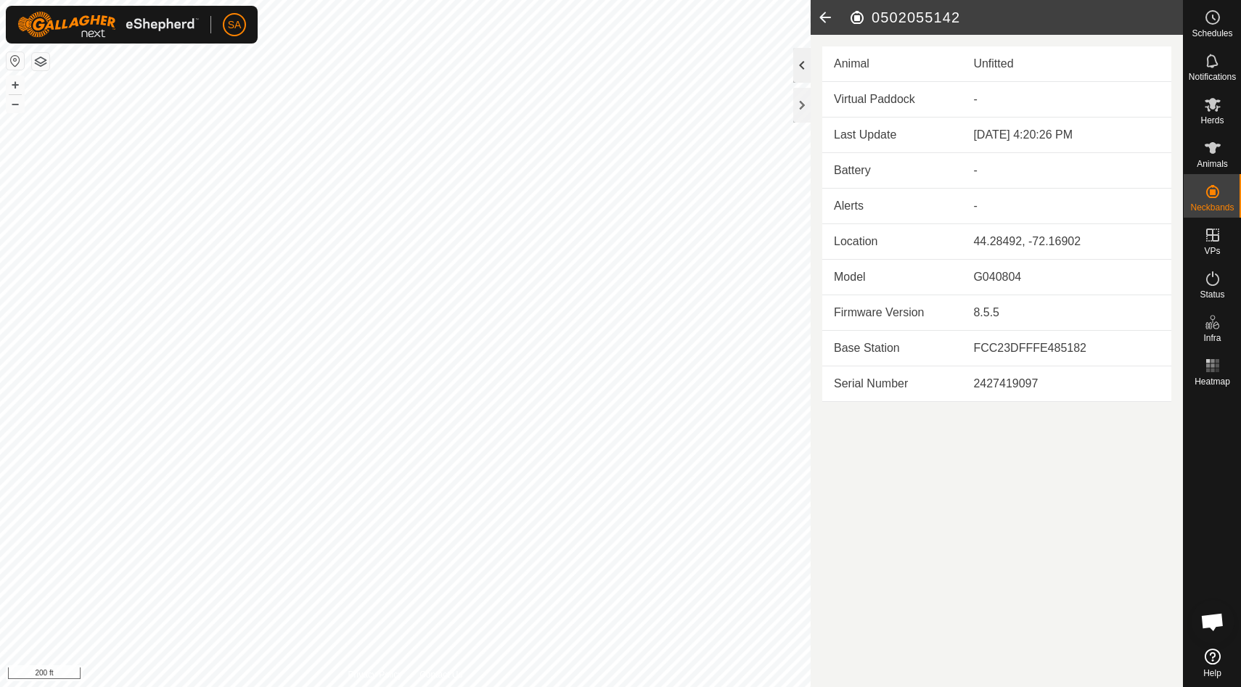
click at [800, 61] on div at bounding box center [801, 65] width 17 height 35
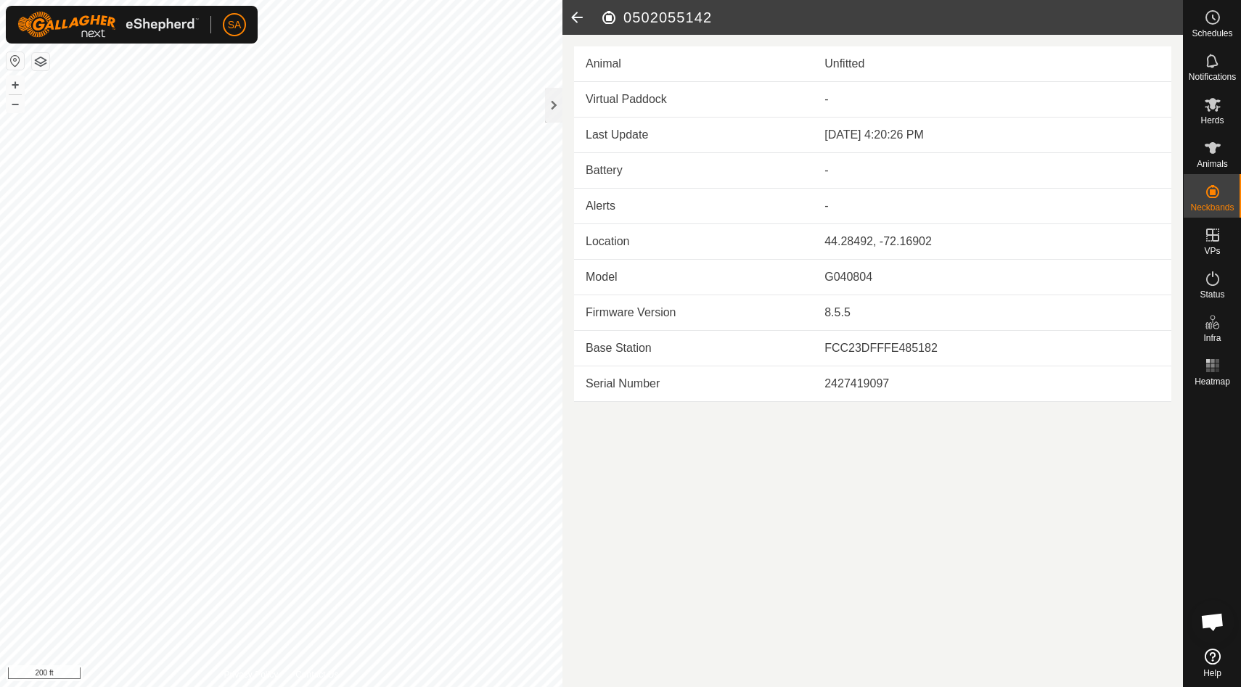
click at [857, 67] on div "Unfitted" at bounding box center [992, 63] width 335 height 17
click at [655, 22] on h2 "0502055142" at bounding box center [891, 17] width 583 height 17
click at [574, 17] on icon at bounding box center [576, 17] width 29 height 35
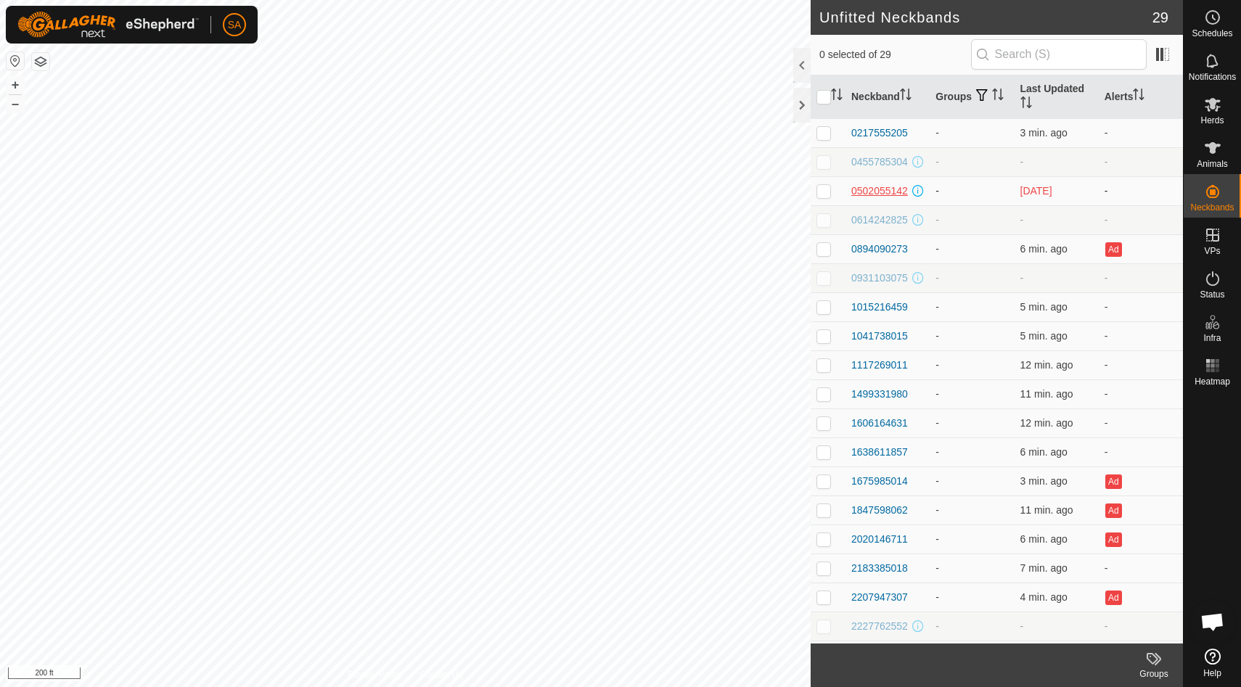
click at [883, 193] on div "0502055142" at bounding box center [879, 191] width 57 height 15
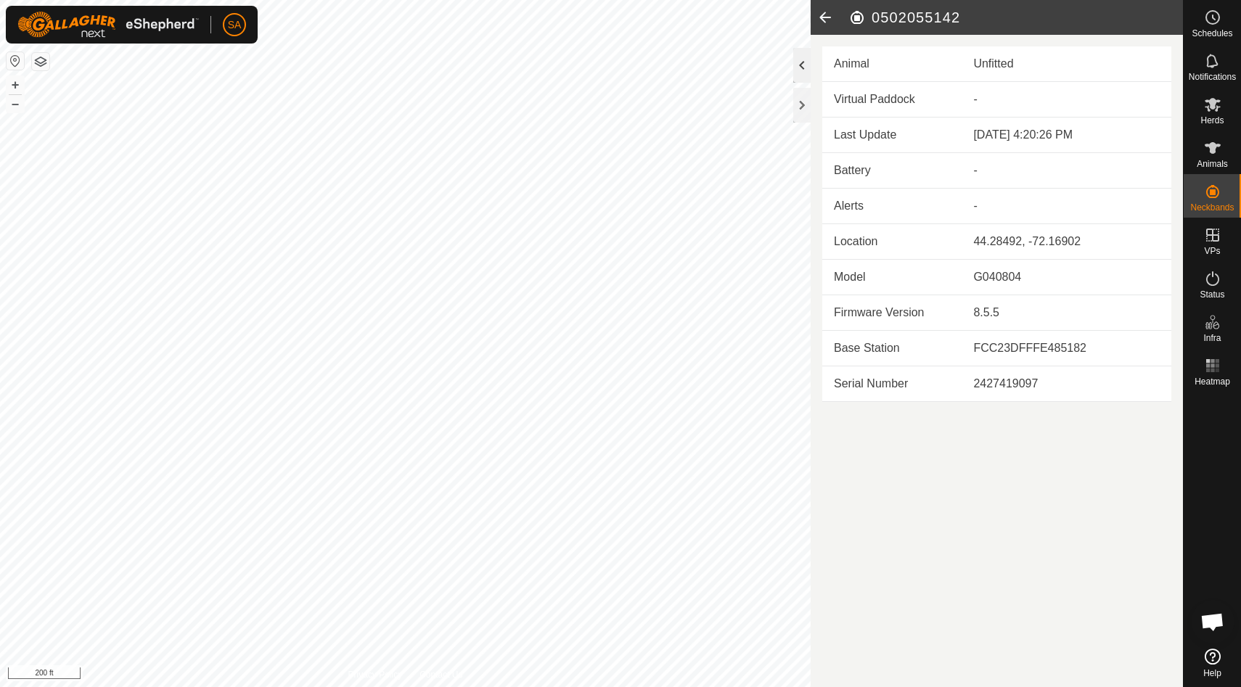
click at [801, 75] on div at bounding box center [801, 65] width 17 height 35
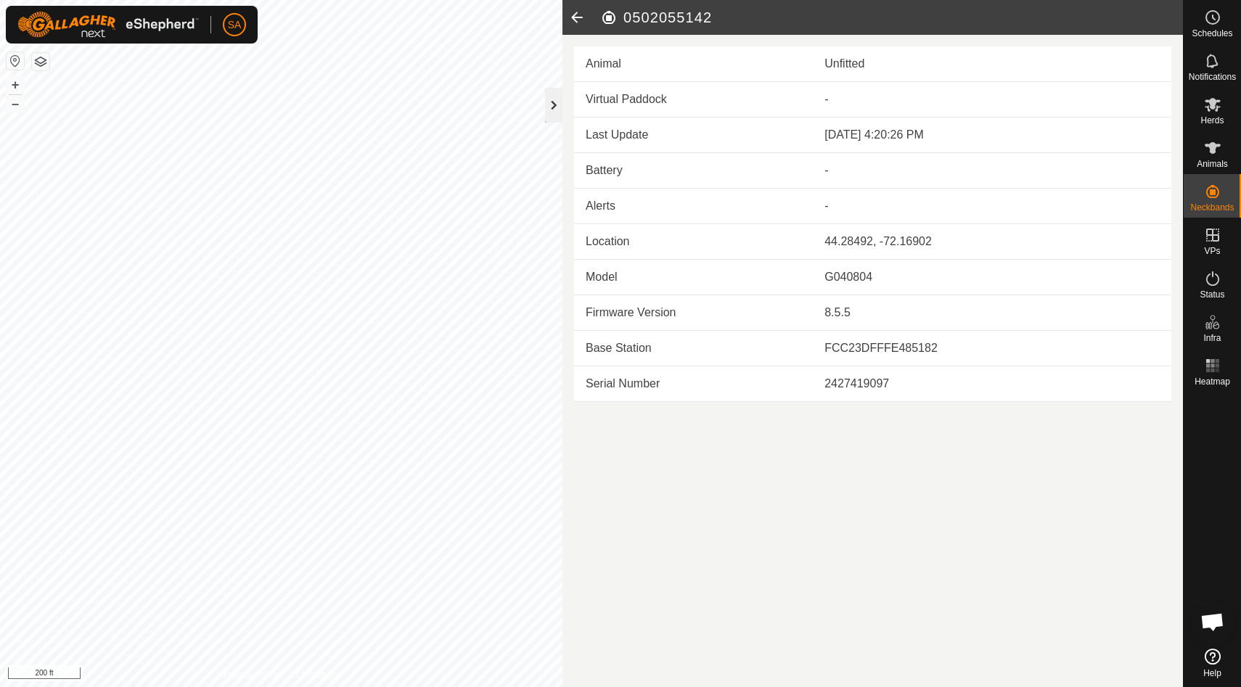
click at [555, 107] on div at bounding box center [553, 105] width 17 height 35
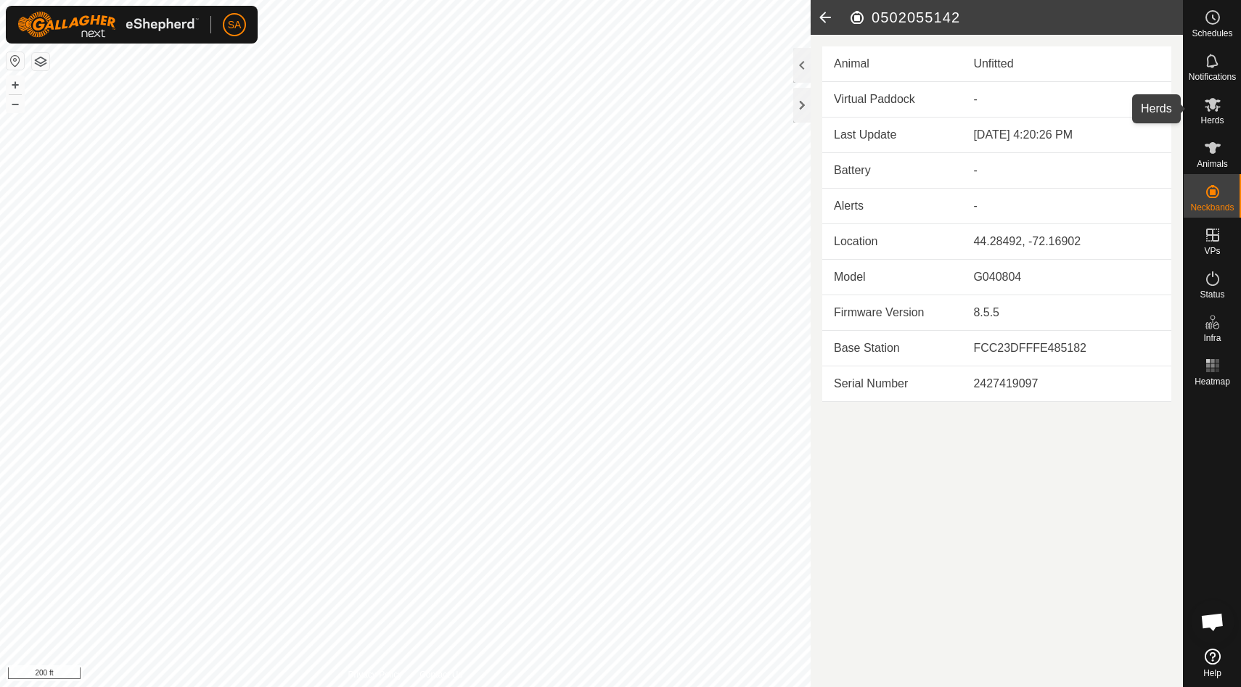
click at [1216, 116] on span "Herds" at bounding box center [1211, 120] width 23 height 9
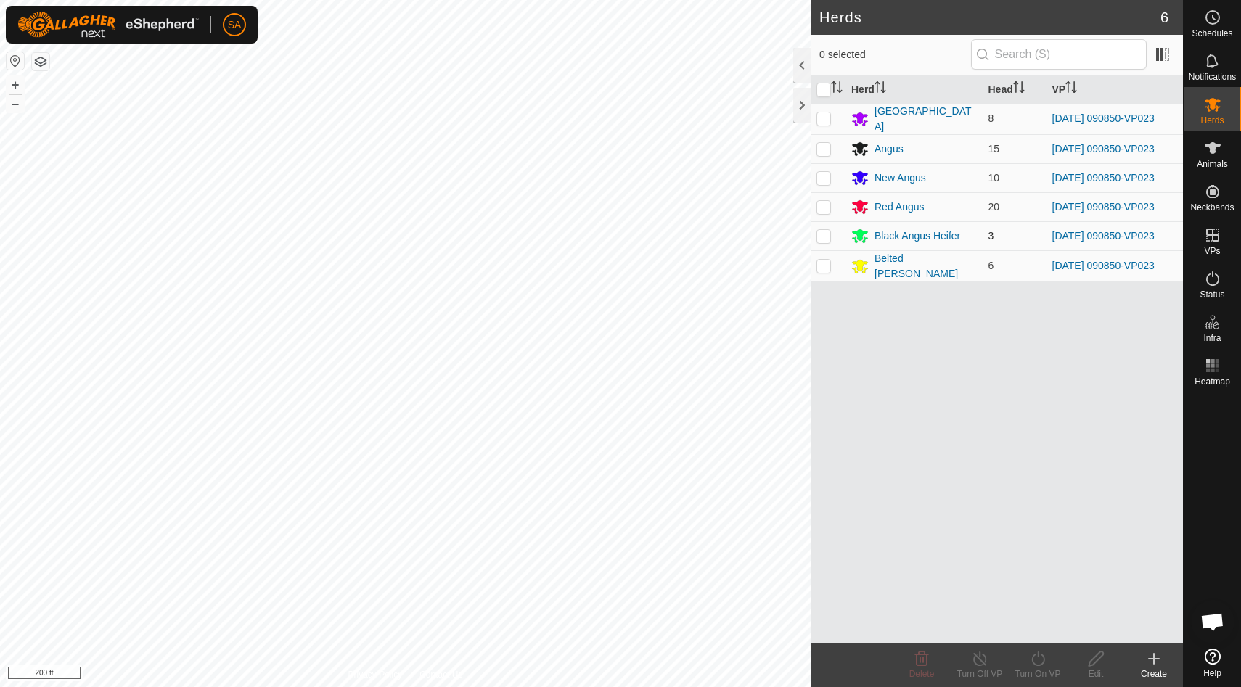
click at [825, 232] on p-checkbox at bounding box center [824, 236] width 15 height 12
checkbox input "true"
click at [803, 100] on div at bounding box center [801, 105] width 17 height 35
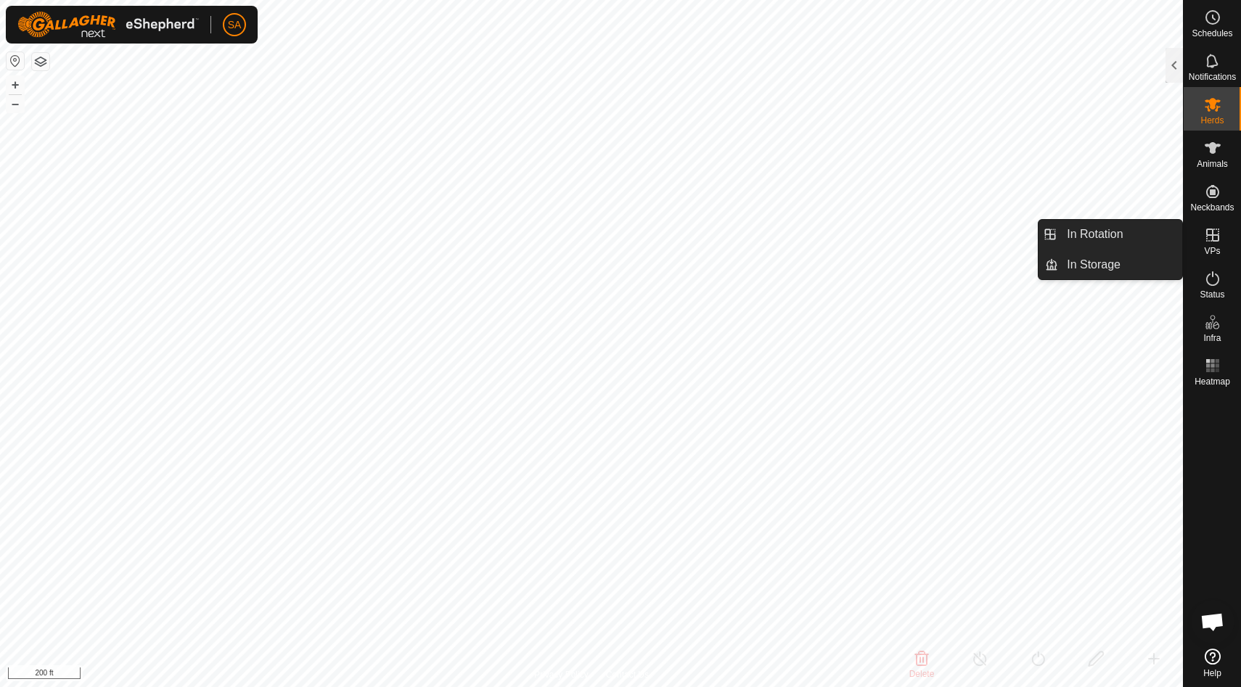
click at [1214, 237] on icon at bounding box center [1212, 234] width 17 height 17
click at [1141, 236] on link "In Rotation" at bounding box center [1120, 234] width 124 height 29
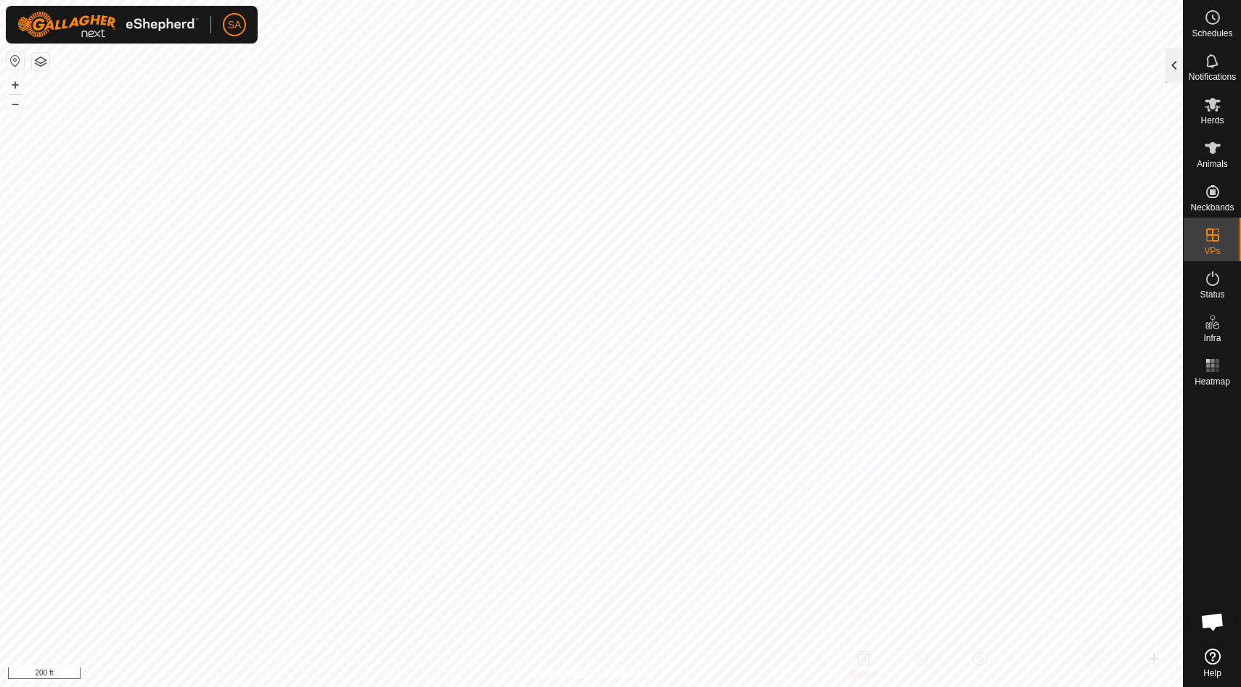
click at [1176, 63] on div at bounding box center [1174, 65] width 17 height 35
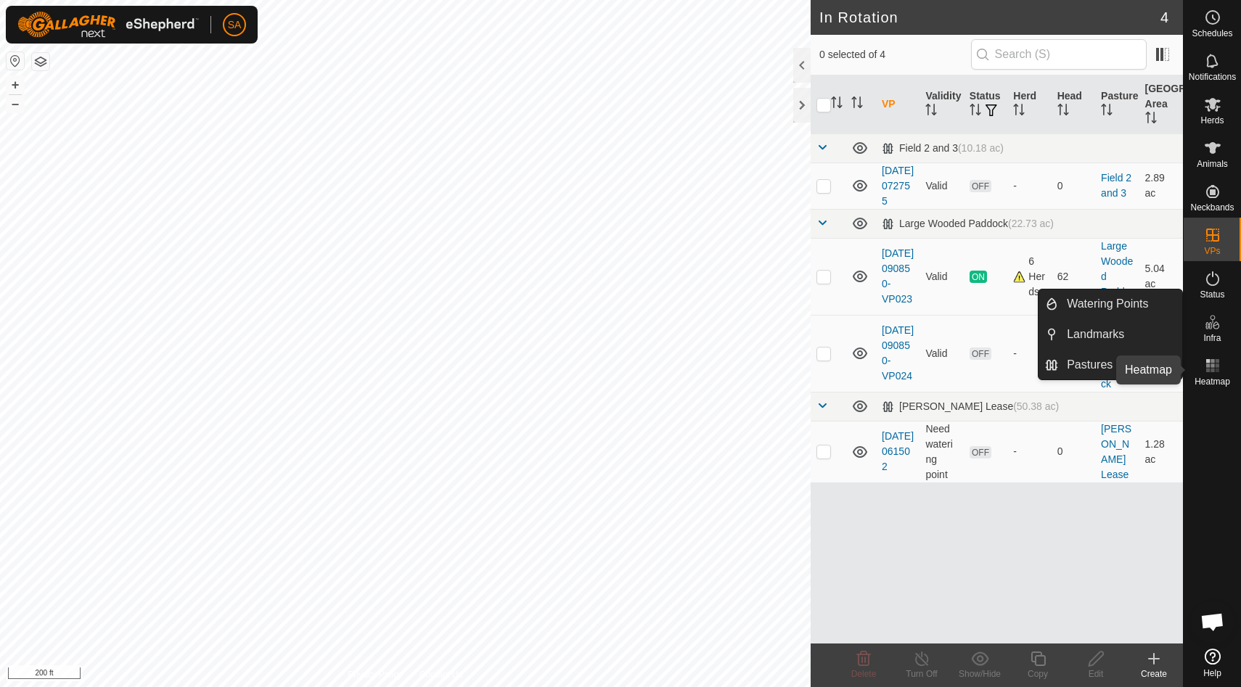
click at [1214, 373] on icon at bounding box center [1212, 365] width 17 height 17
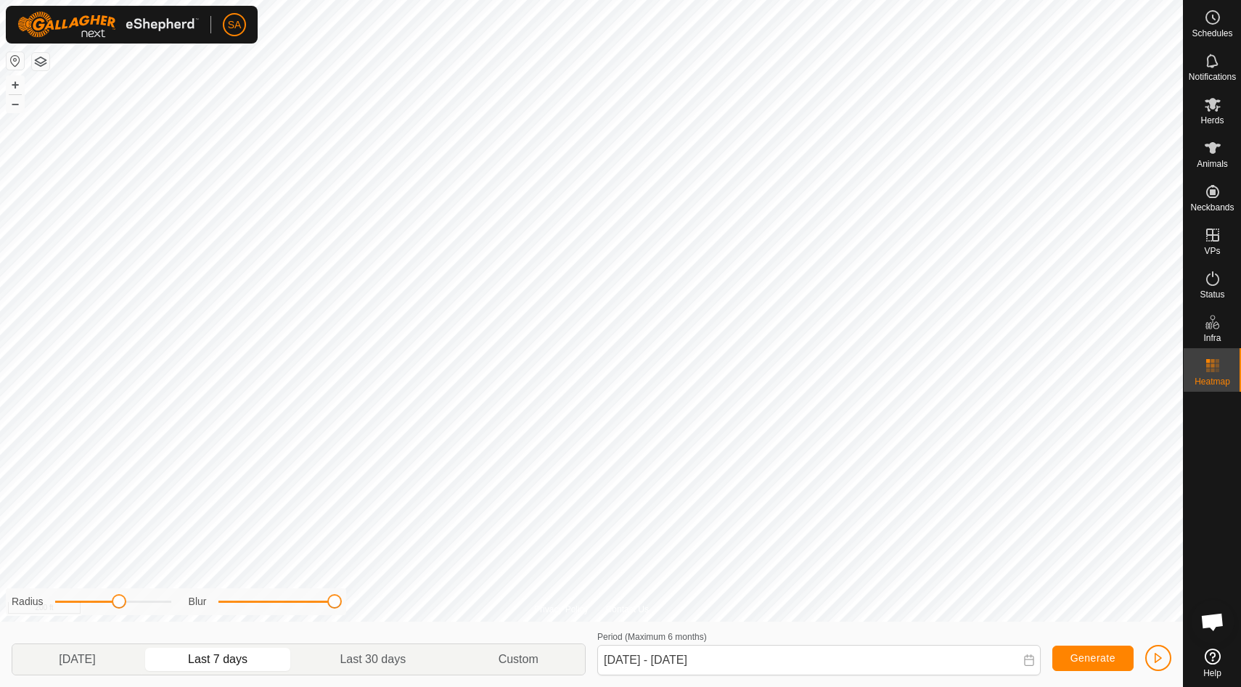
click at [369, 592] on div "Privacy Policy Contact Us 24087 1808618321 Angus 2025-09-13 090850-VP023 + – ⇧ …" at bounding box center [591, 343] width 1183 height 687
drag, startPoint x: 122, startPoint y: 600, endPoint x: 193, endPoint y: 607, distance: 71.4
click at [193, 607] on div "Radius Blur" at bounding box center [176, 602] width 340 height 27
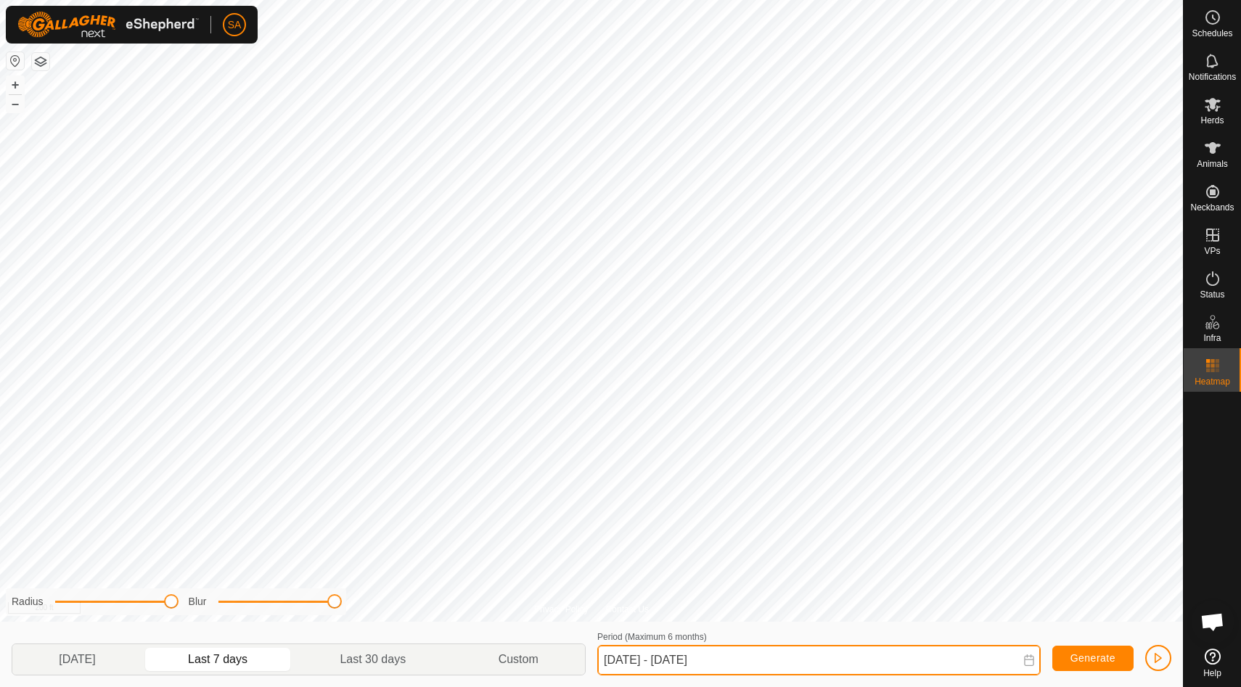
click at [745, 660] on input "Sep 13, 2025 - Sep 19, 2025" at bounding box center [818, 660] width 443 height 30
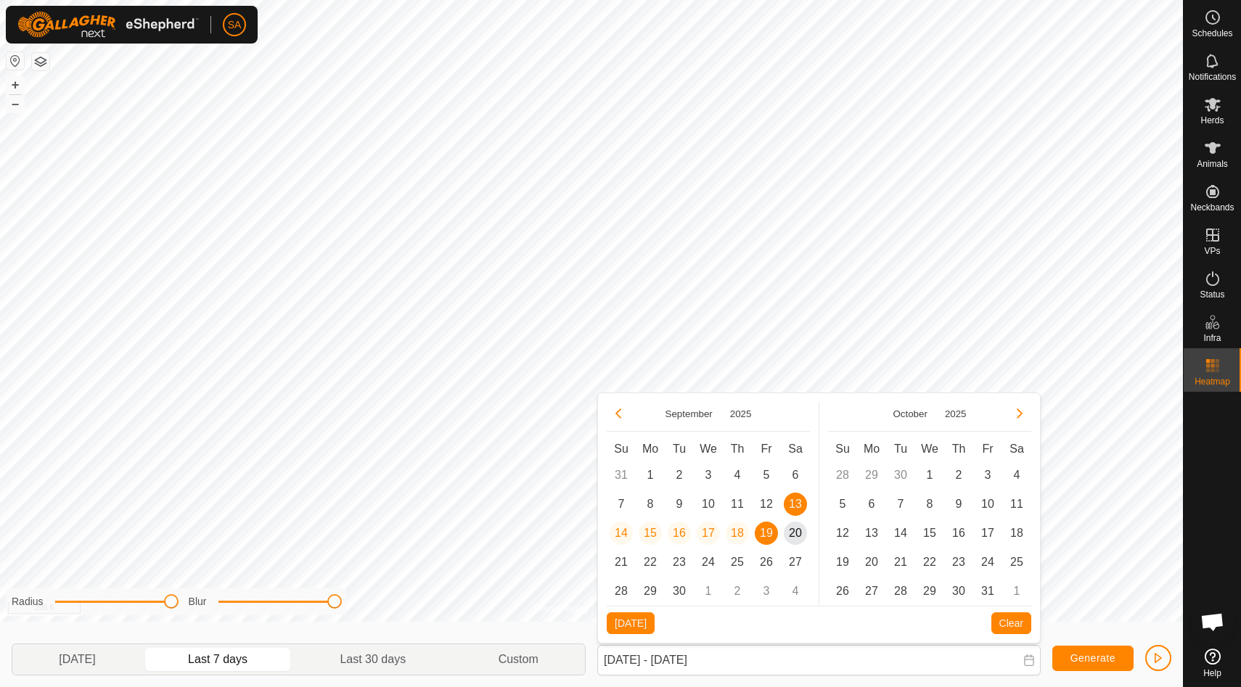
click at [768, 534] on span "19" at bounding box center [766, 533] width 23 height 23
click at [767, 534] on span "19" at bounding box center [766, 533] width 23 height 23
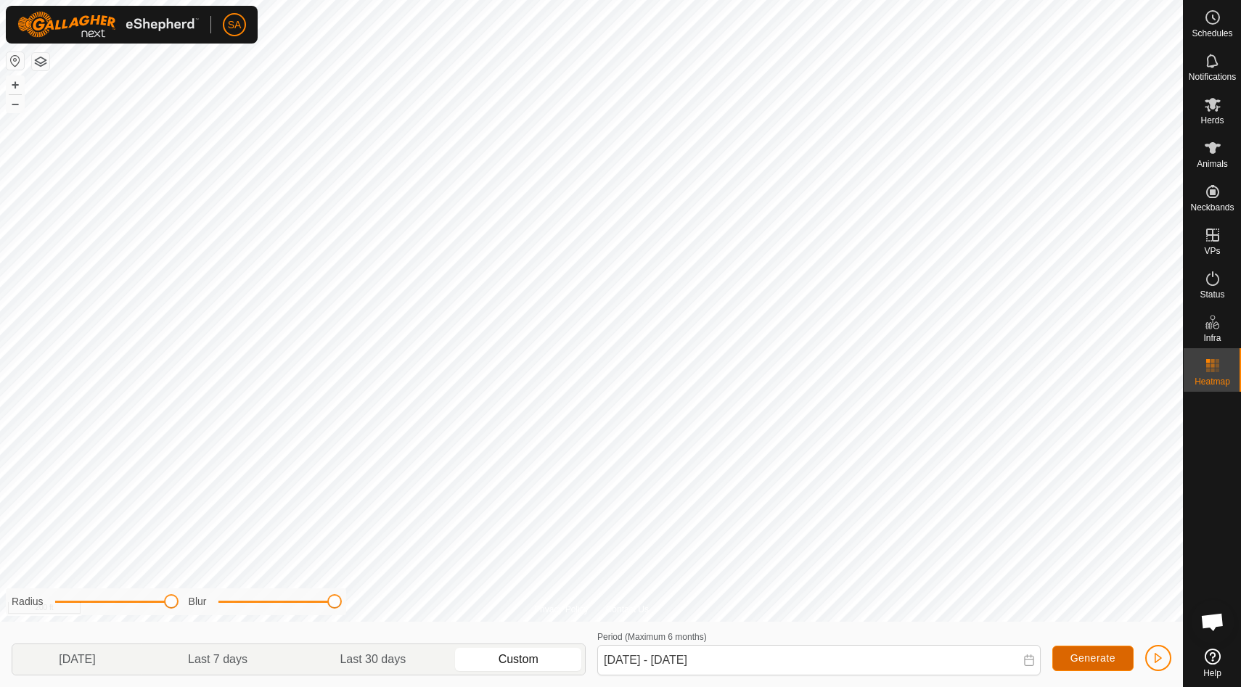
click at [1092, 654] on span "Generate" at bounding box center [1093, 658] width 45 height 12
click at [237, 657] on p-togglebutton "Last 7 days" at bounding box center [218, 660] width 152 height 30
type input "Sep 13, 2025 - Sep 19, 2025"
